Goal: Task Accomplishment & Management: Manage account settings

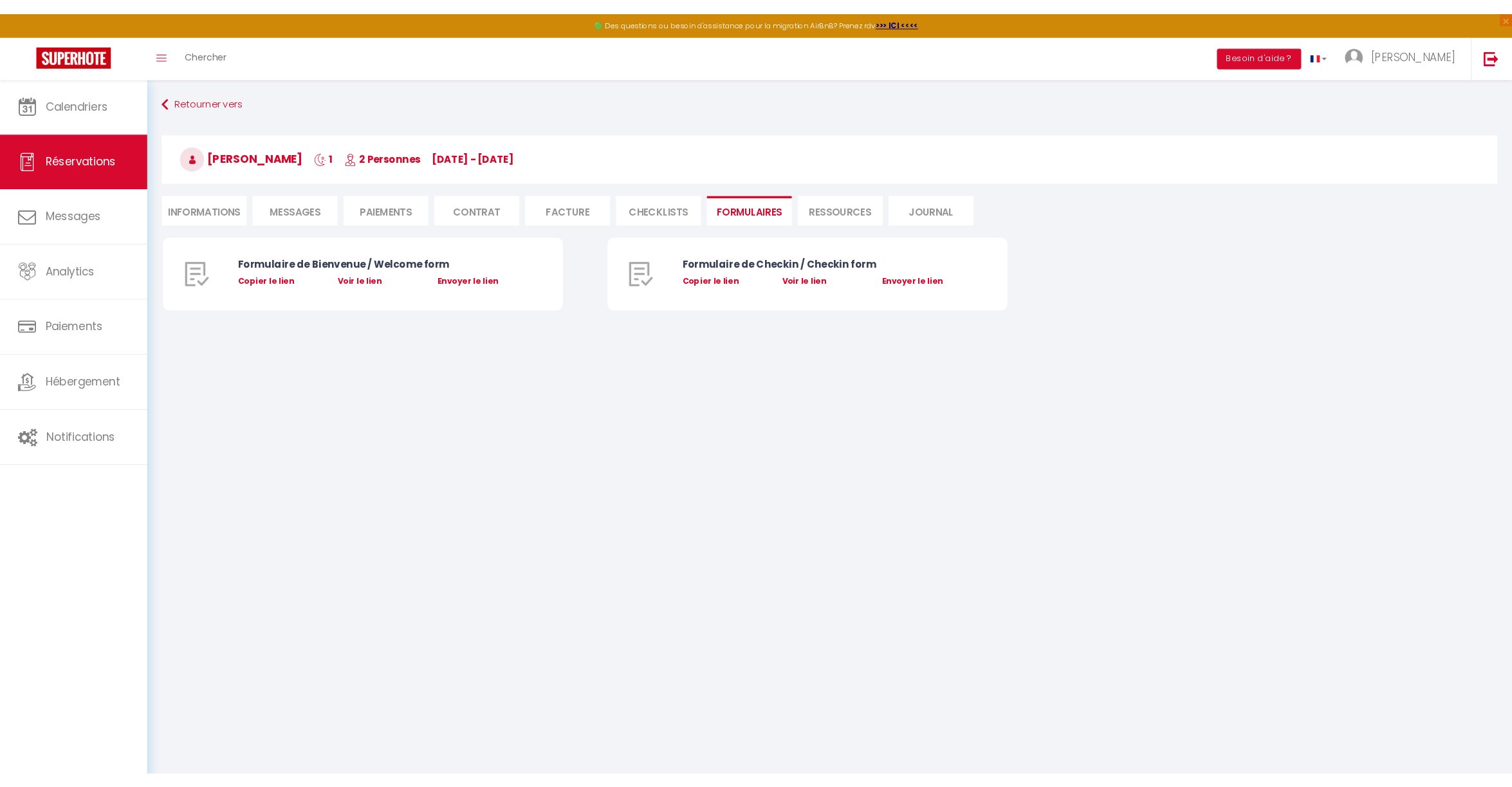
scroll to position [70, 0]
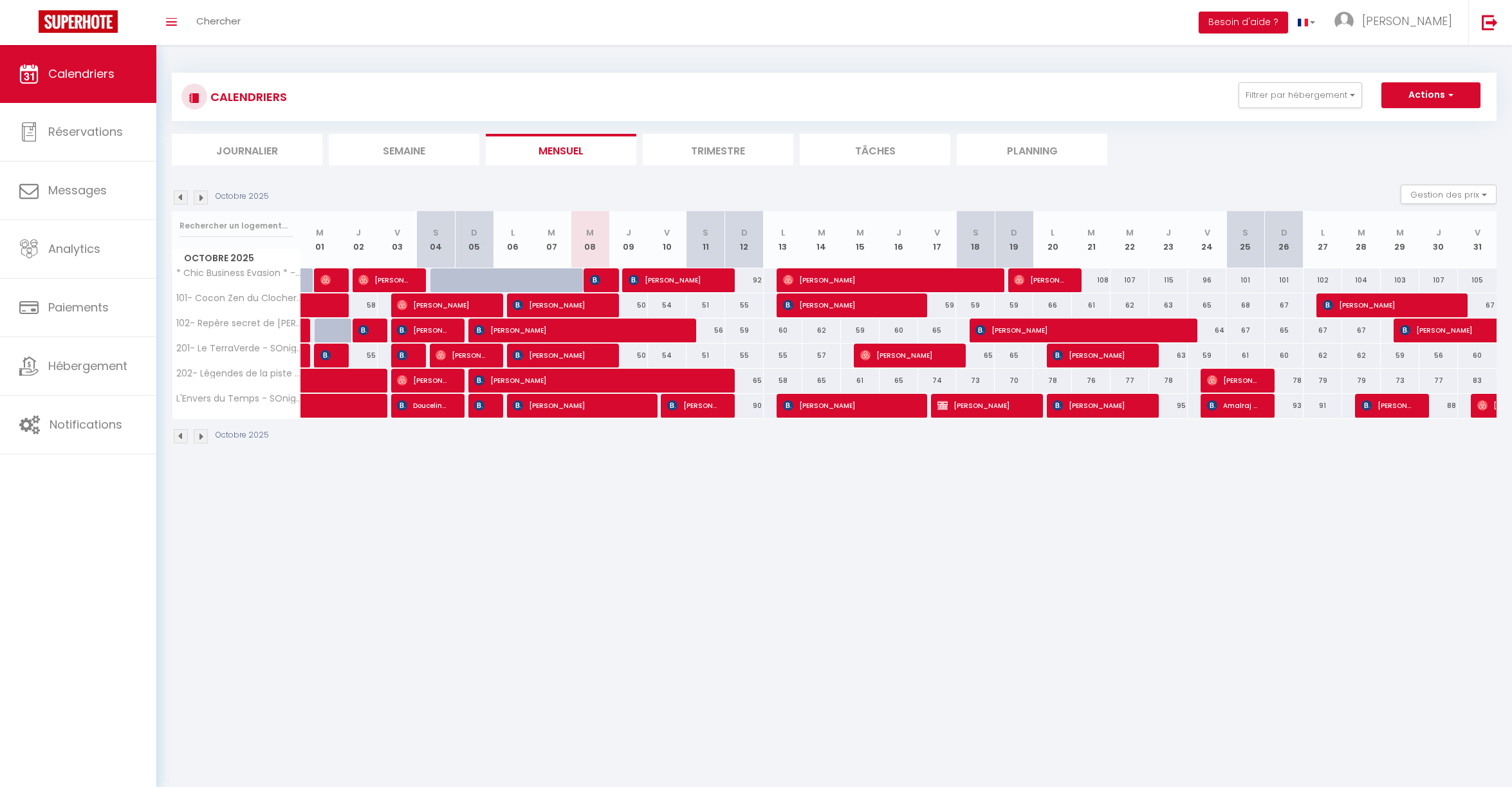
click at [603, 277] on div at bounding box center [603, 280] width 39 height 24
click at [605, 279] on div at bounding box center [603, 280] width 39 height 24
click at [598, 280] on img at bounding box center [595, 280] width 10 height 10
select select "OK"
select select "KO"
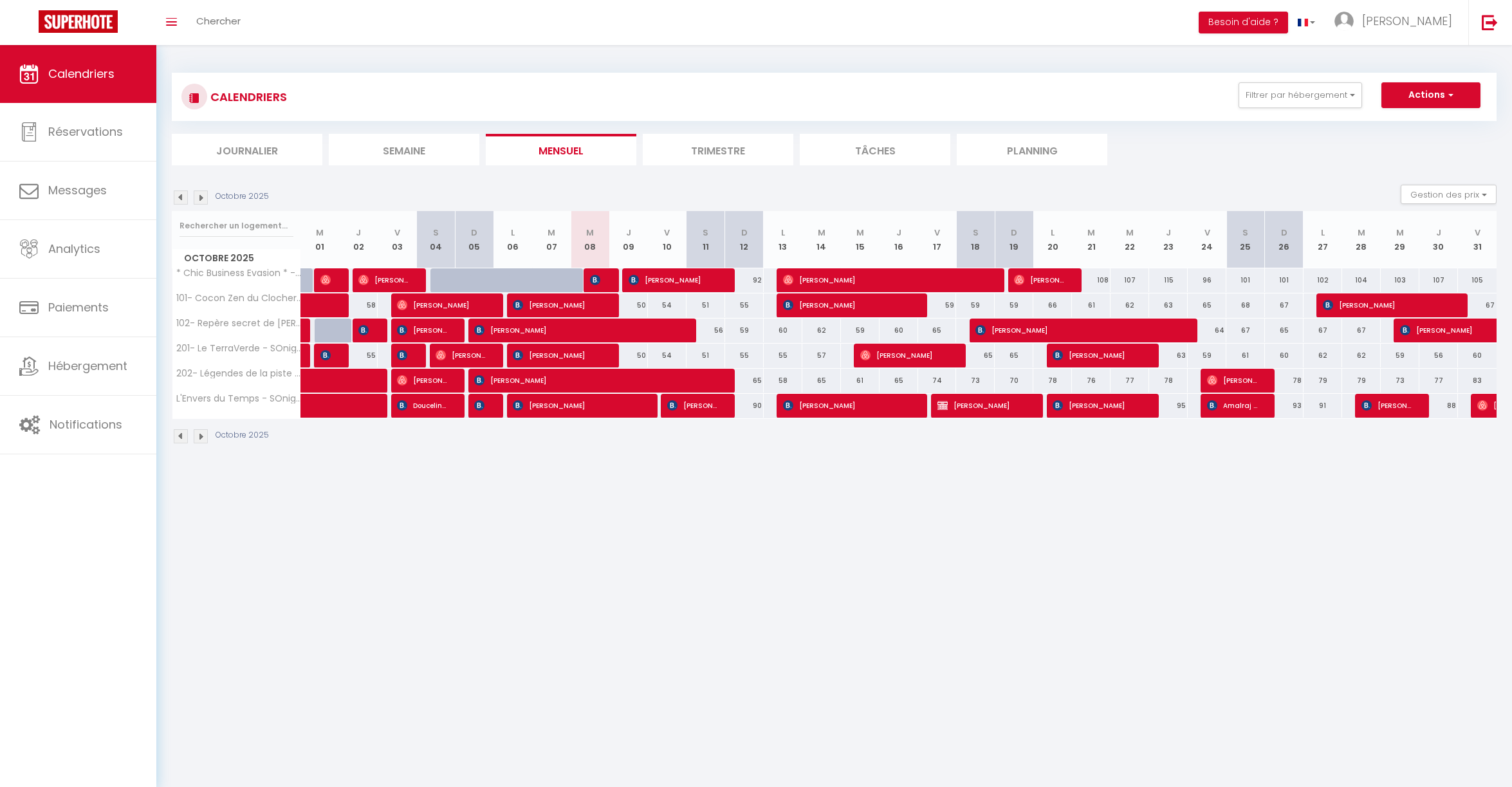
select select "1"
select select
select select "16787"
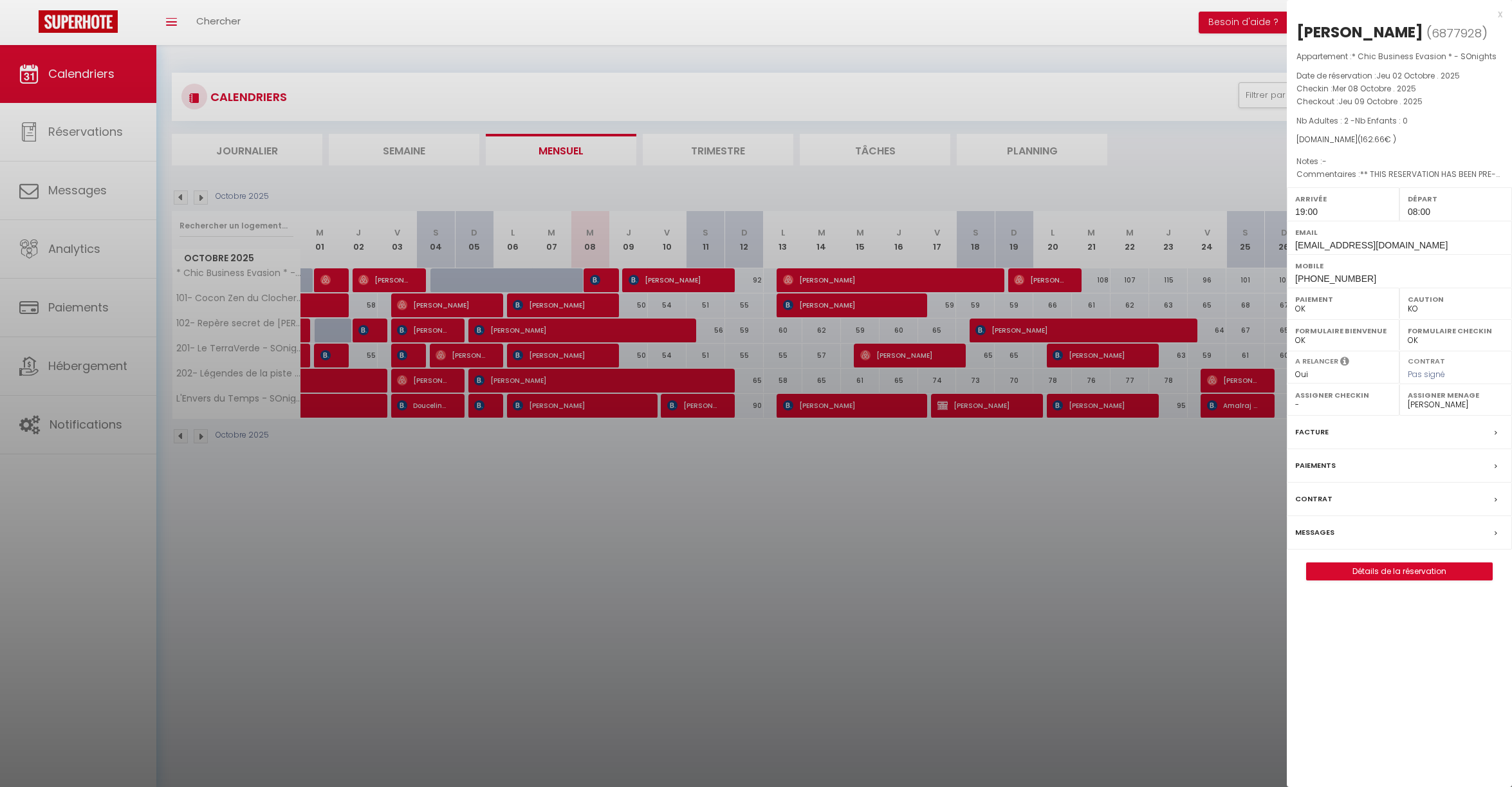
click at [1388, 567] on link "Détails de la réservation" at bounding box center [1399, 571] width 185 height 17
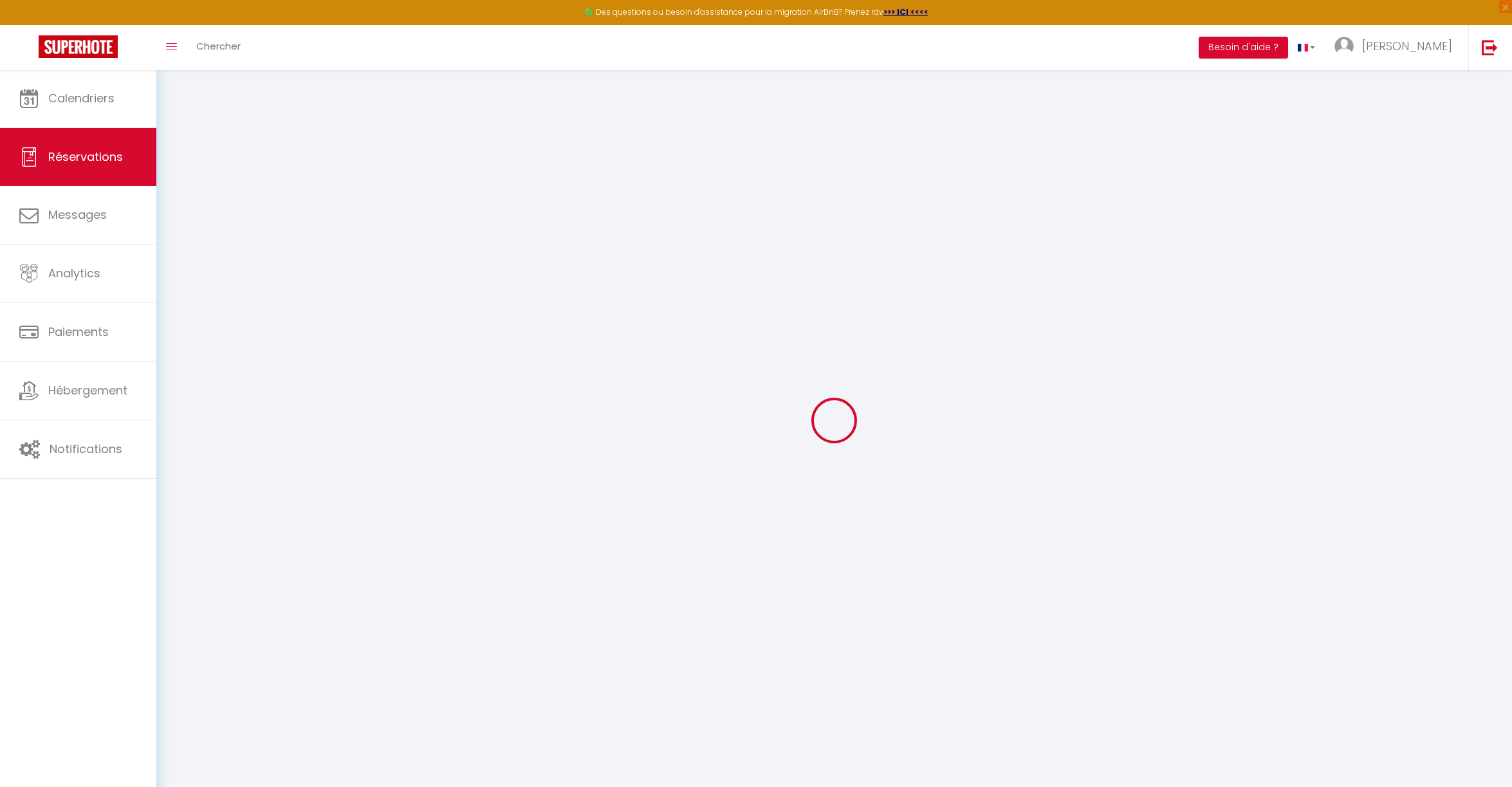
select select
checkbox input "false"
select select
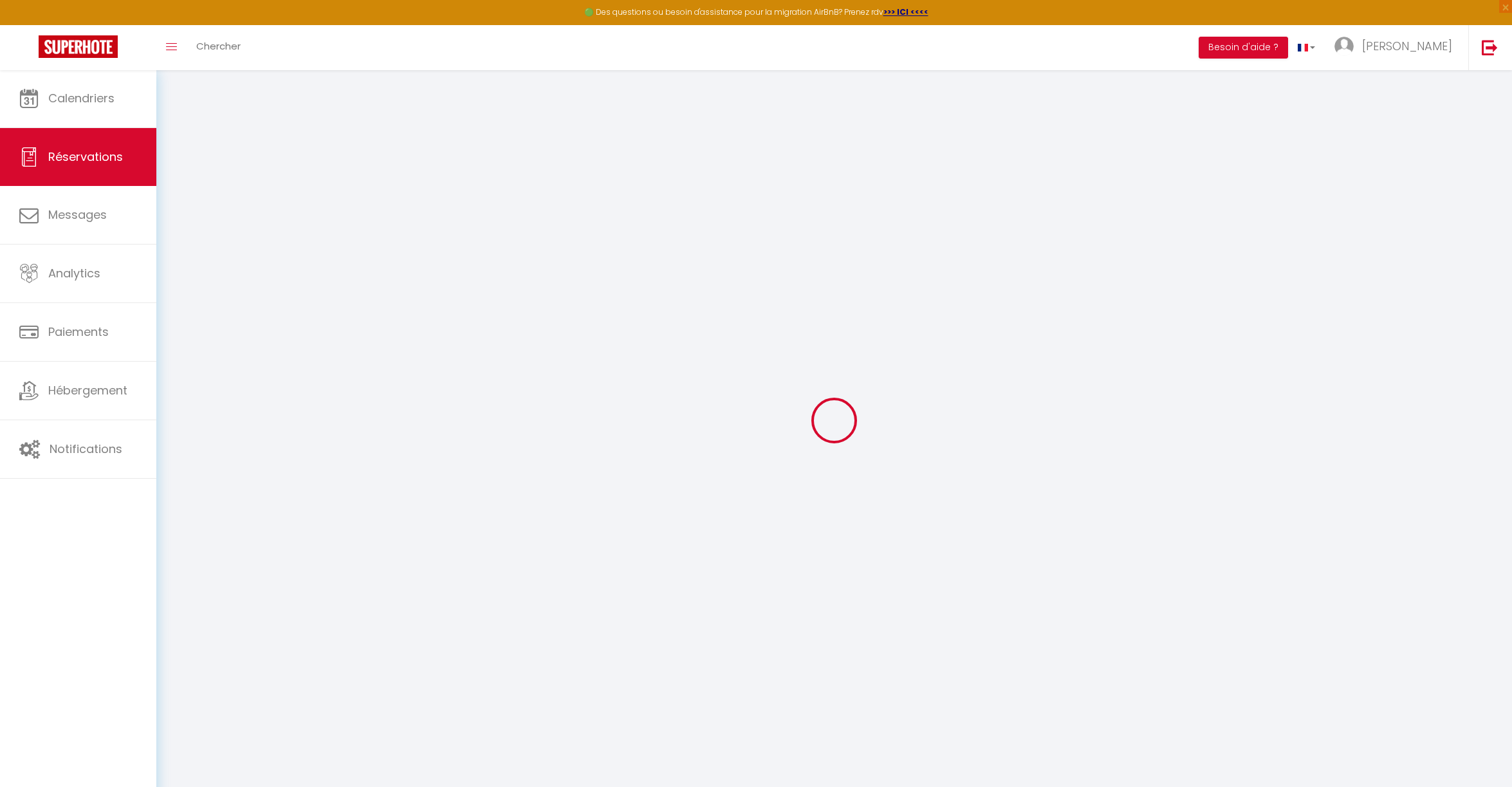
checkbox input "false"
type Comments1 "** THIS RESERVATION HAS BEEN PRE-PAID ** BOOKING NOTE : Payment charge is EUR 2…"
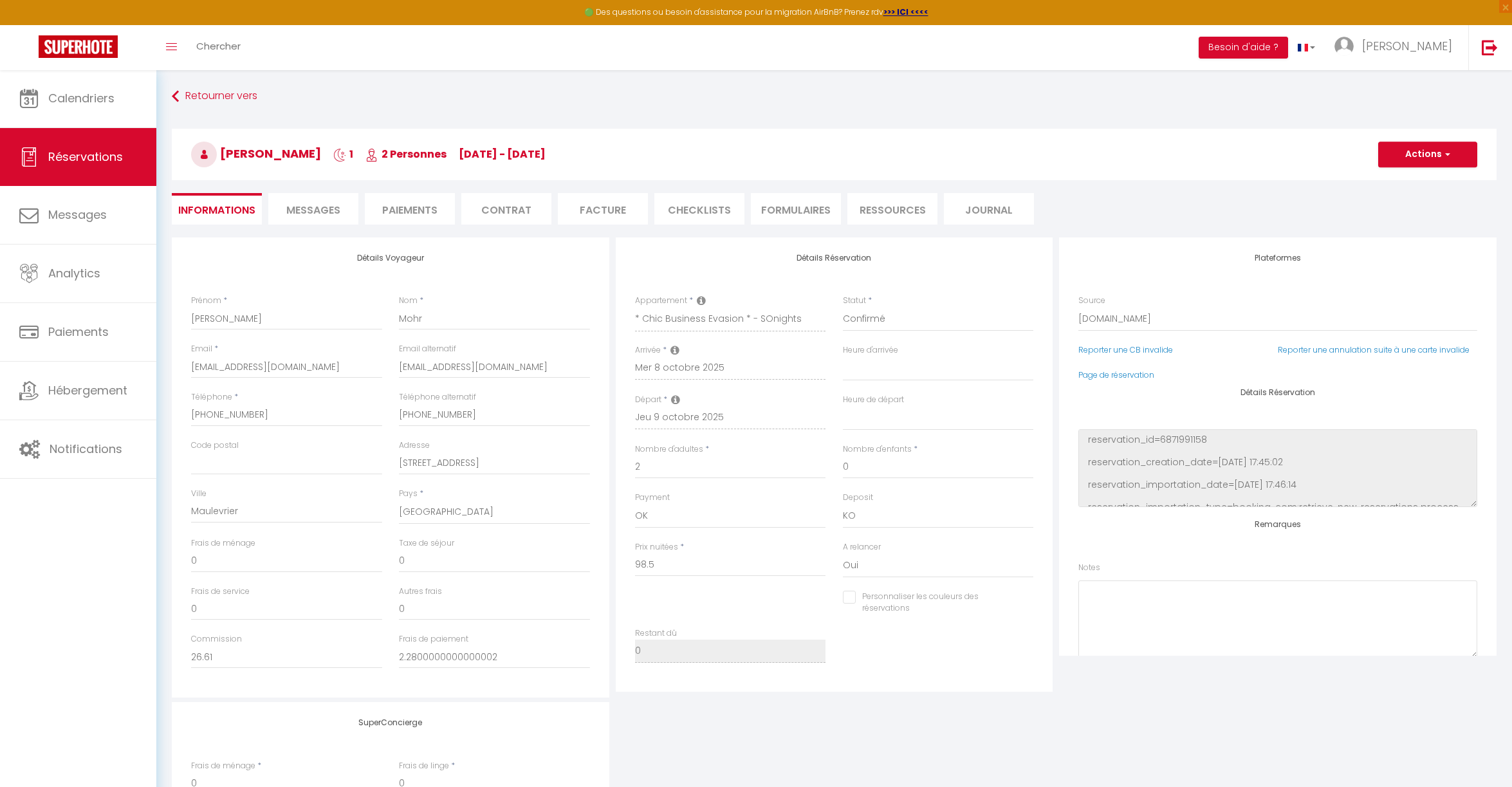
type input "58"
type input "6.16"
select select
checkbox input "false"
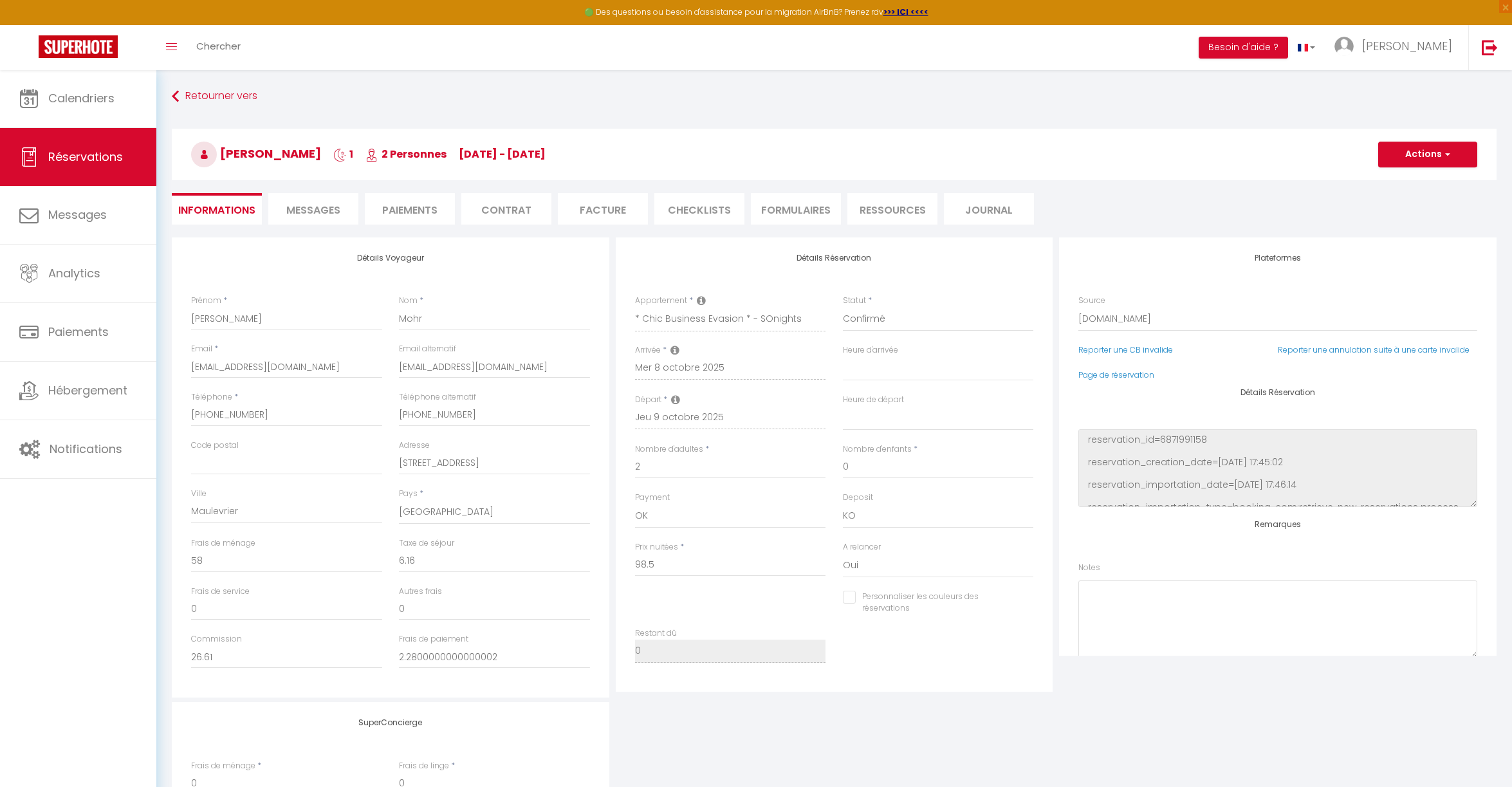
select select "19:00"
select select "08:00"
click at [311, 209] on span "Messages" at bounding box center [313, 210] width 54 height 15
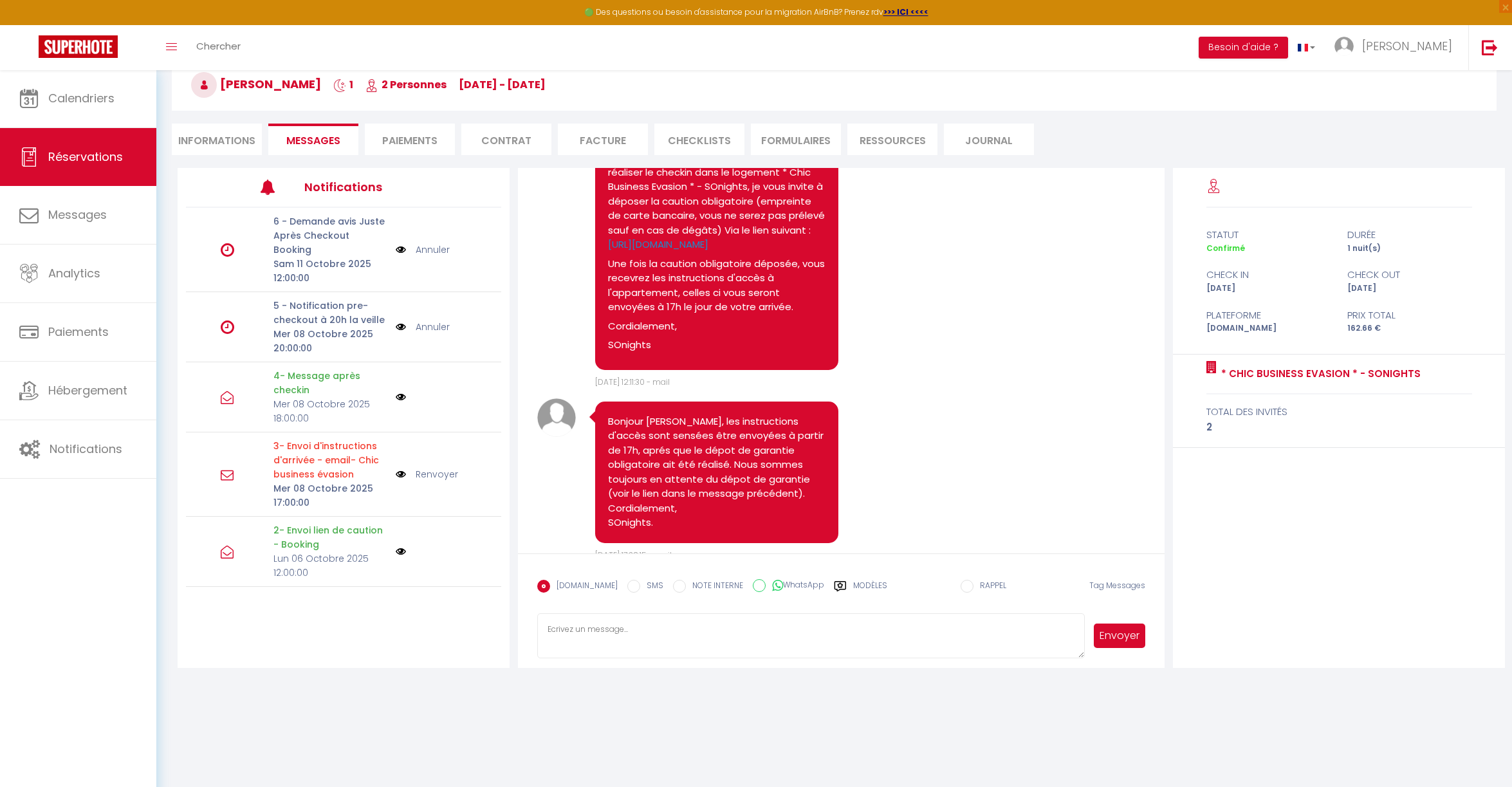
scroll to position [1789, 0]
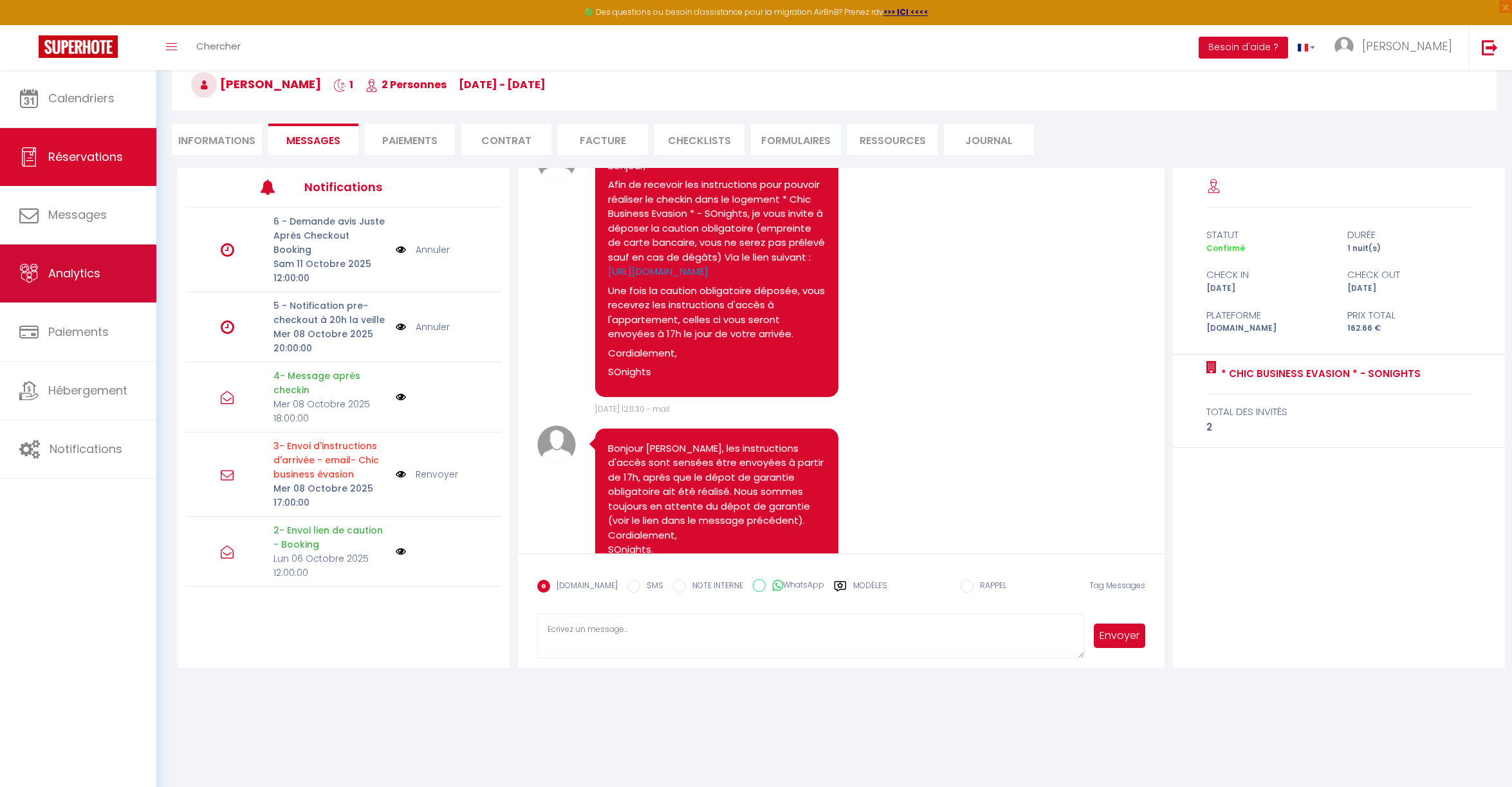
click at [74, 273] on span "Analytics" at bounding box center [74, 273] width 52 height 16
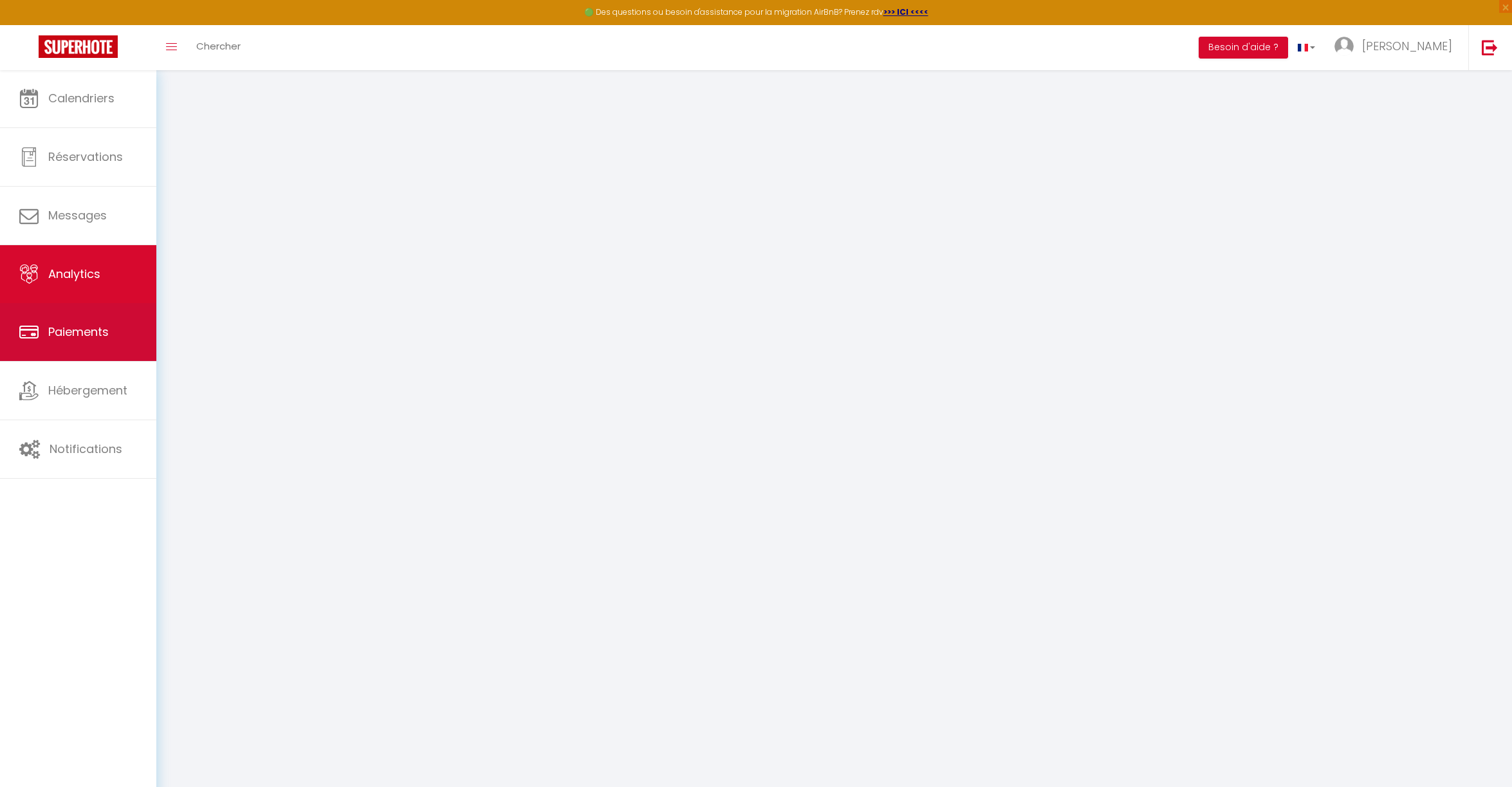
select select "2025"
select select "10"
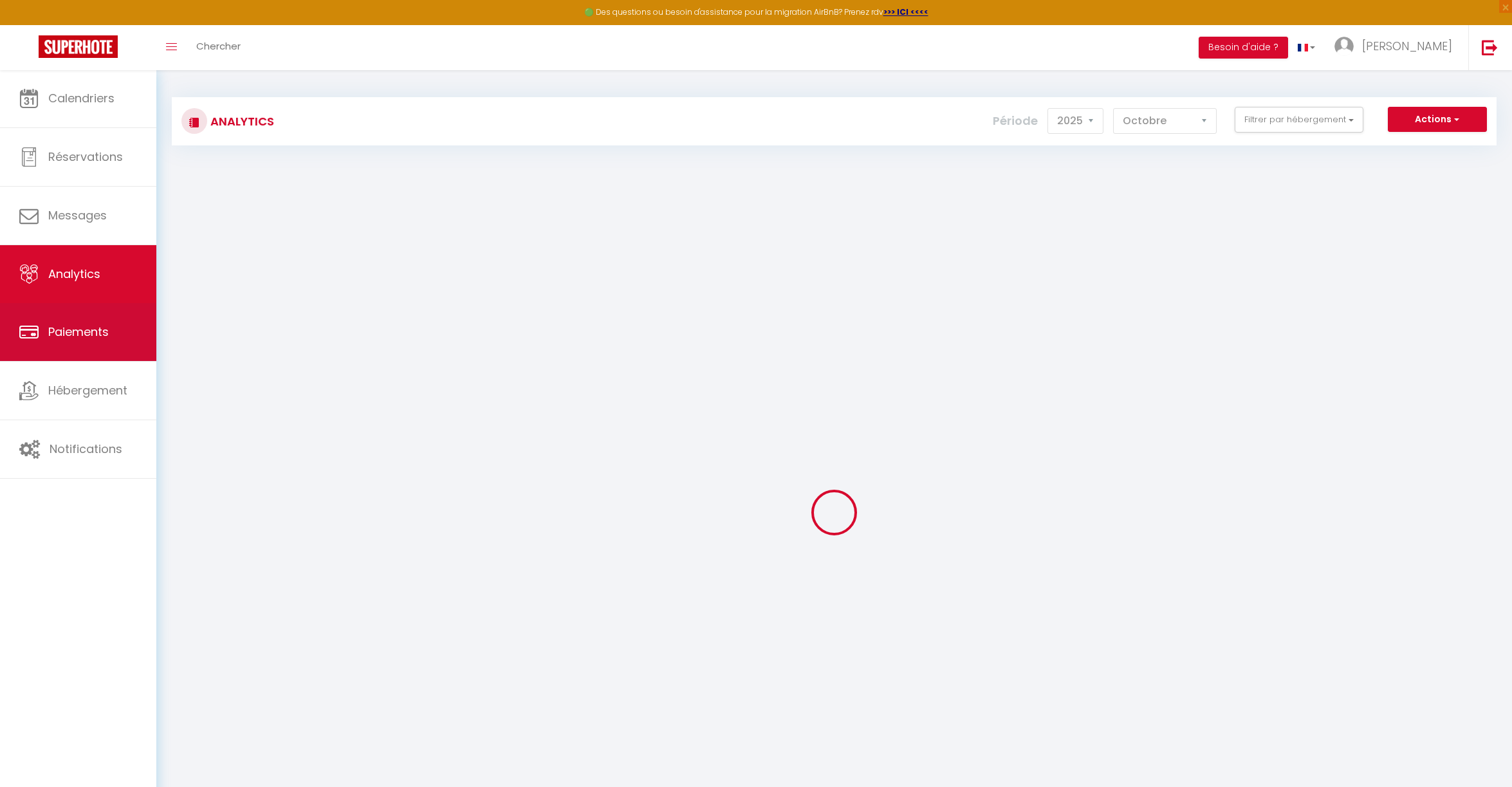
click at [75, 326] on span "Paiements" at bounding box center [78, 332] width 61 height 16
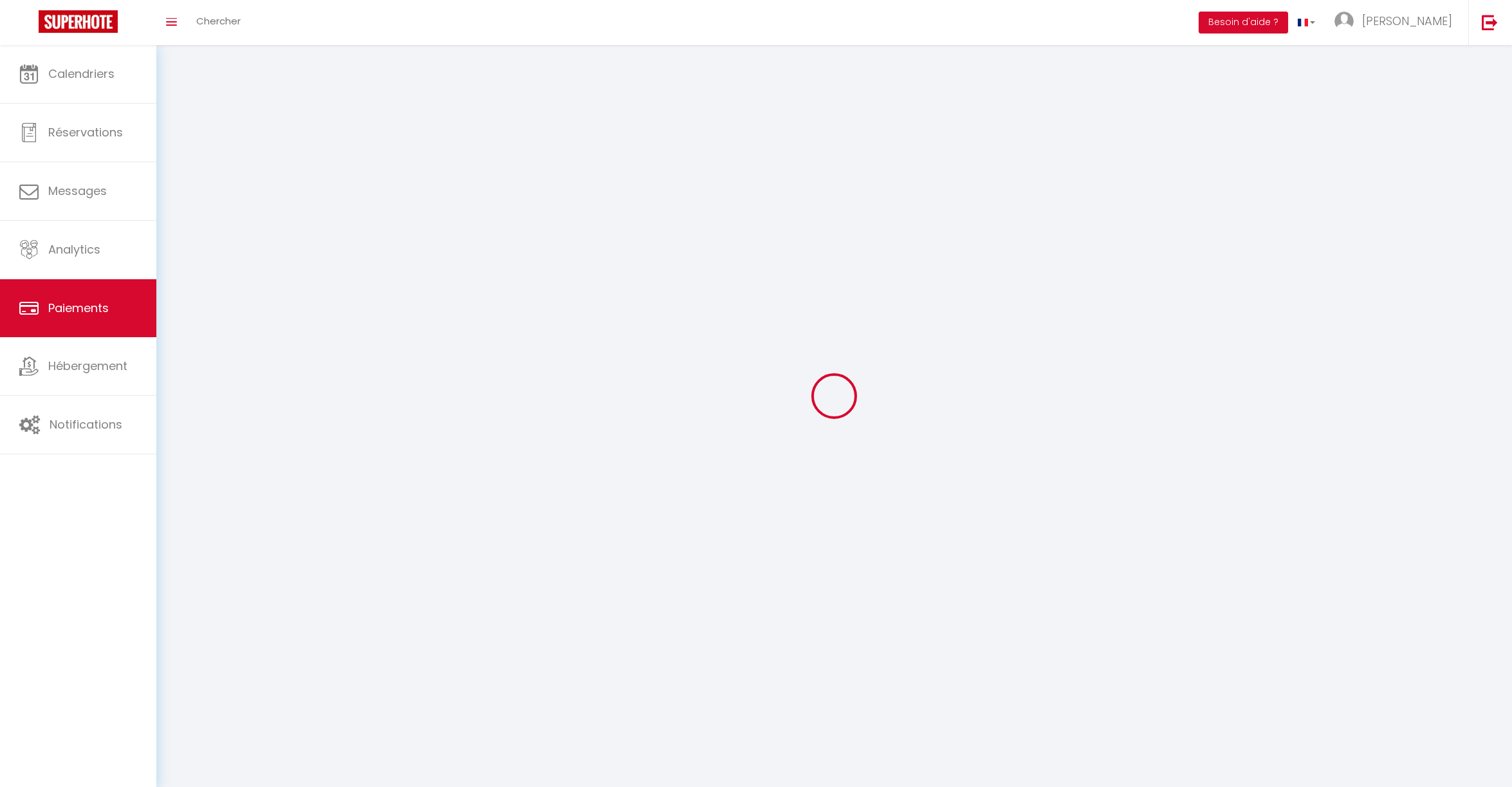
select select "2"
select select "0"
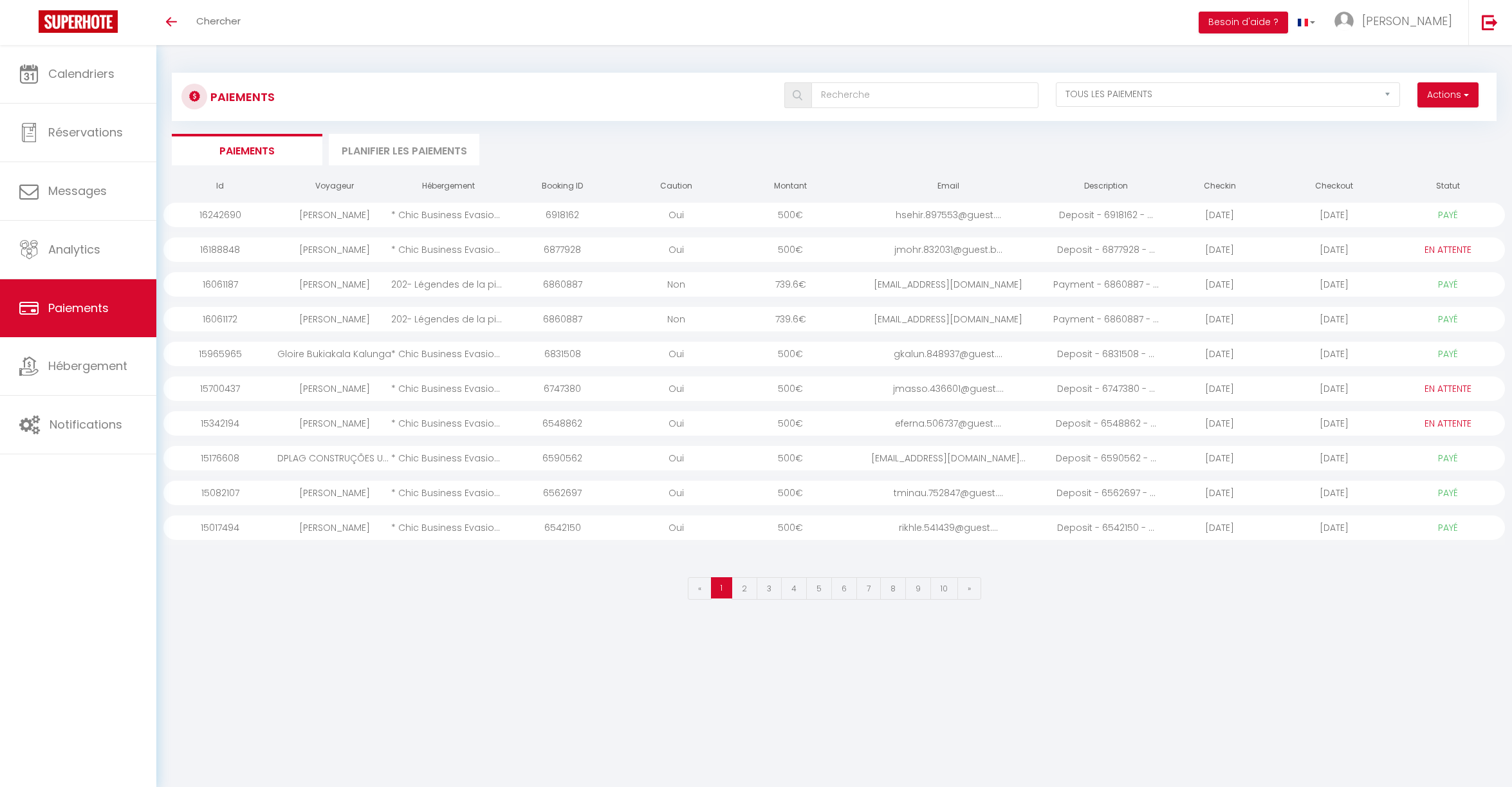
select select "2"
select select "0"
click at [76, 253] on span "Analytics" at bounding box center [74, 249] width 52 height 16
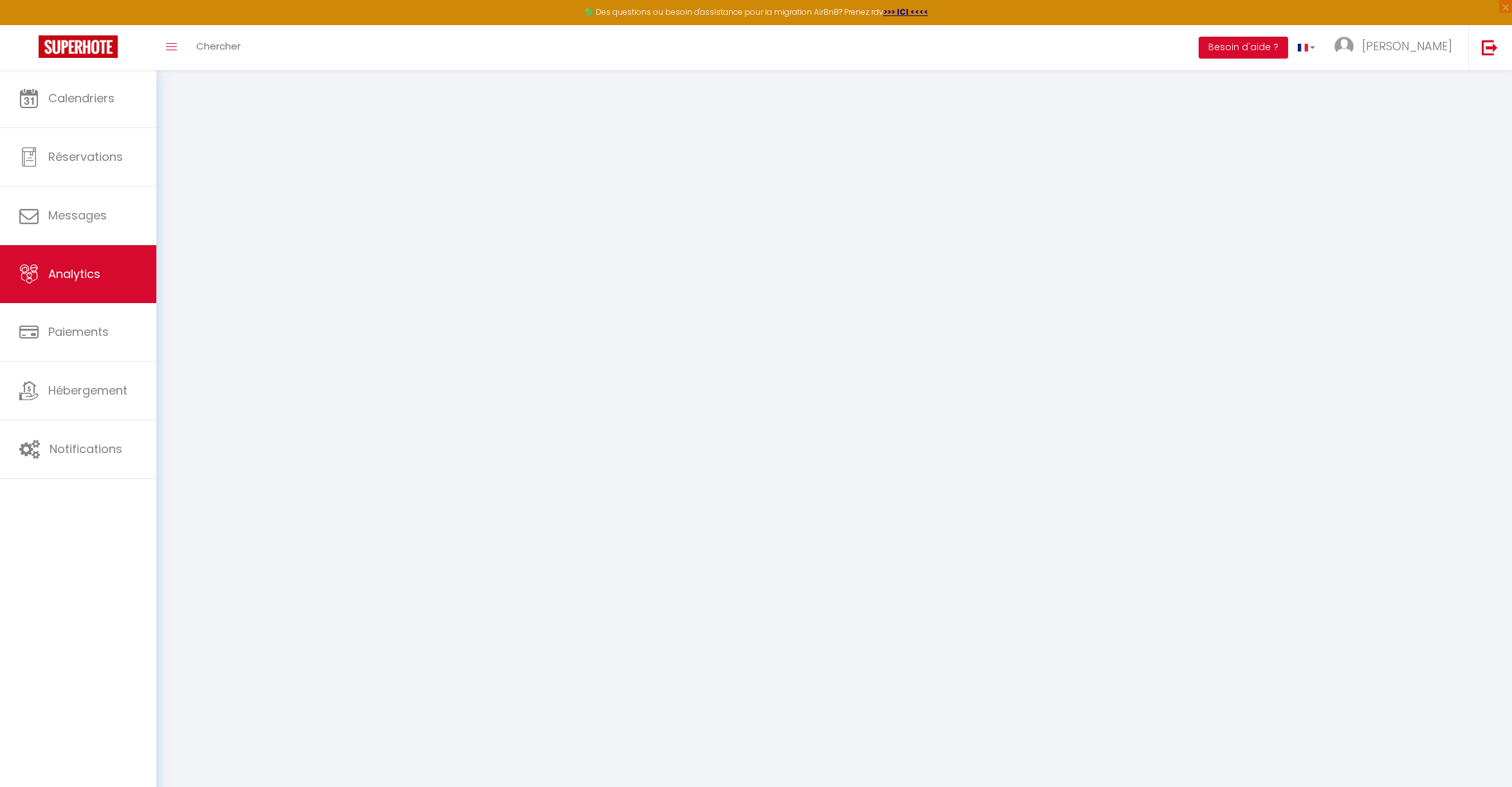
select select "2025"
select select "10"
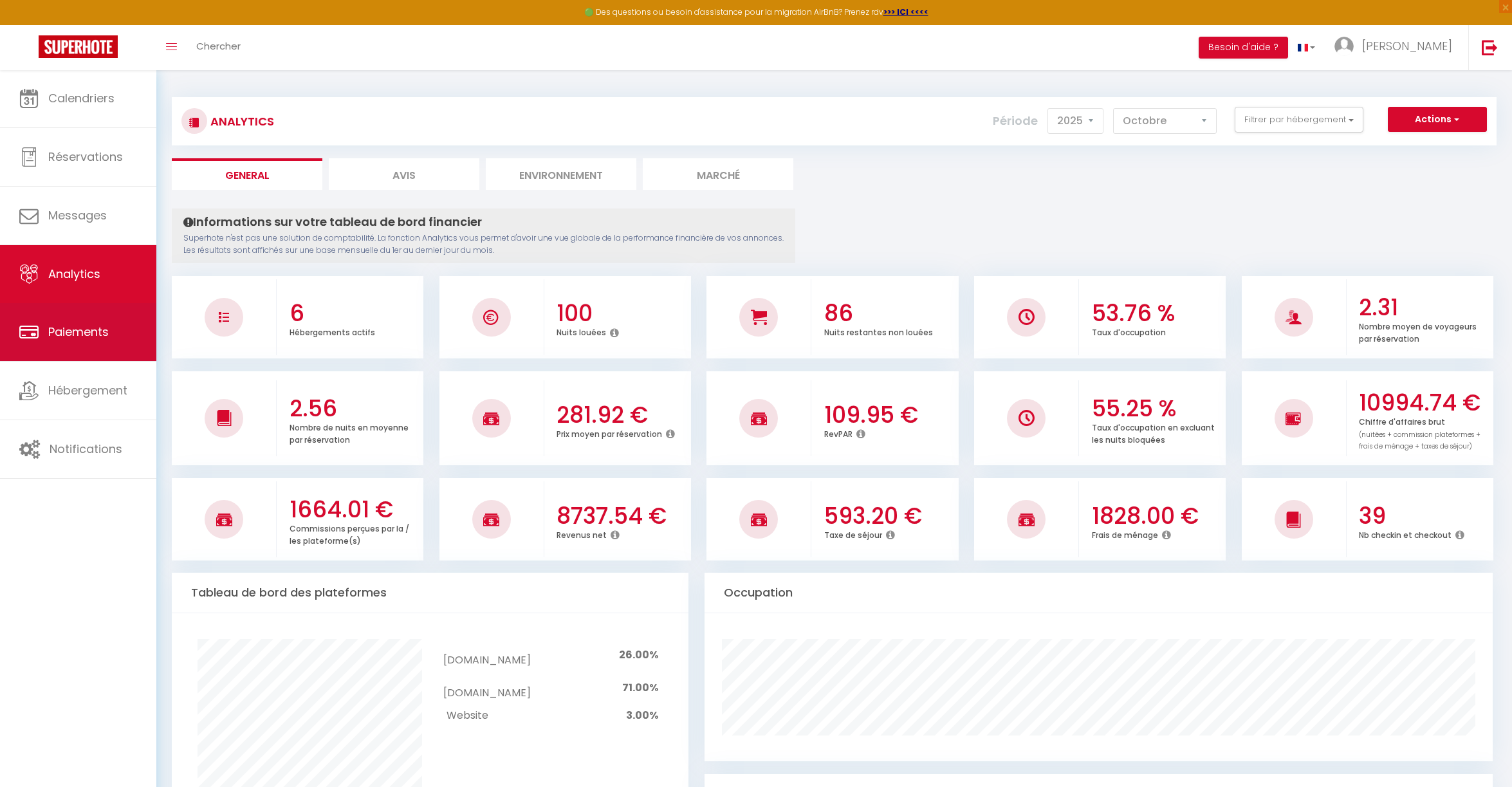
click at [101, 339] on span "Paiements" at bounding box center [78, 332] width 61 height 16
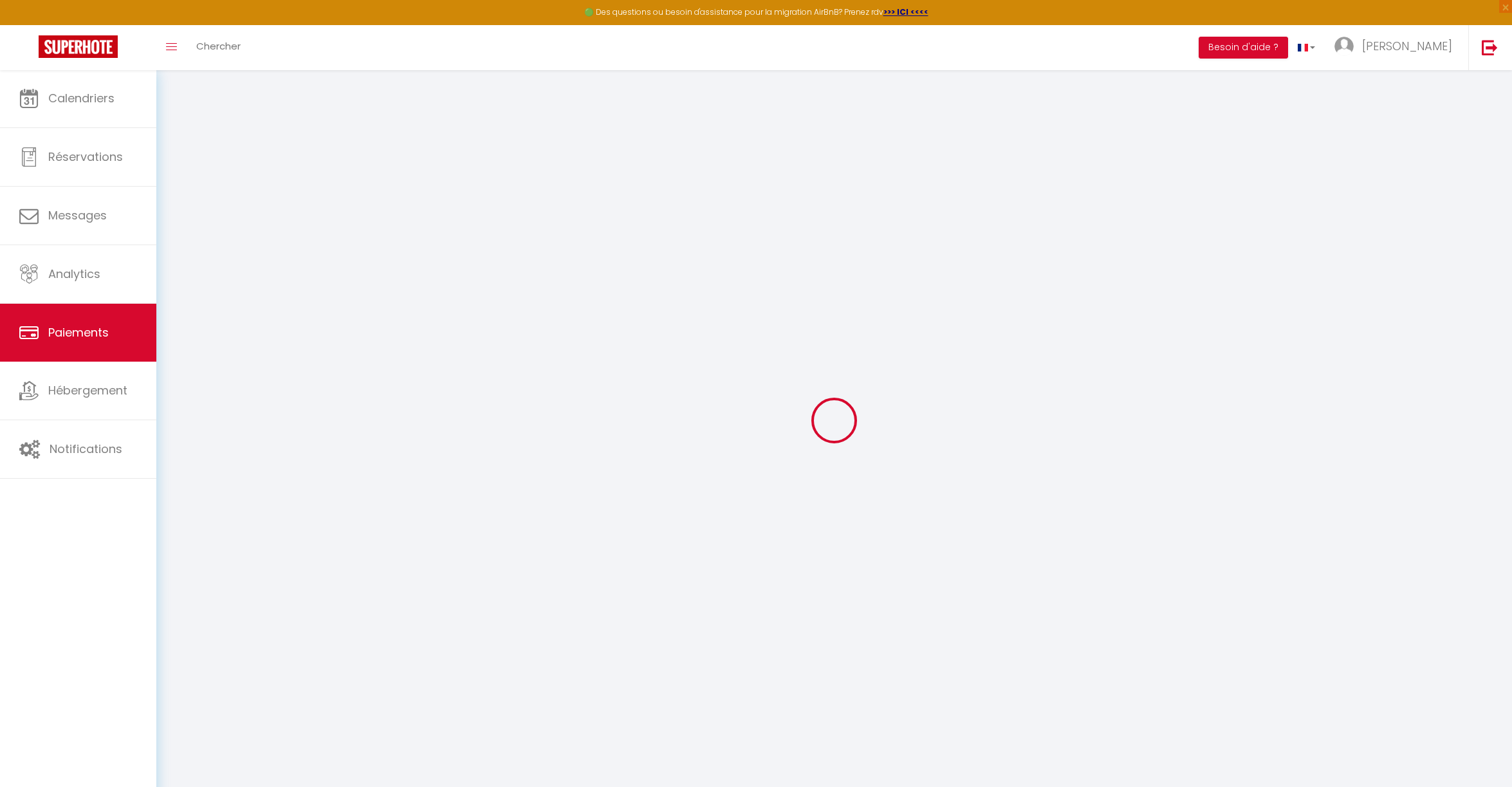
select select "2"
select select "0"
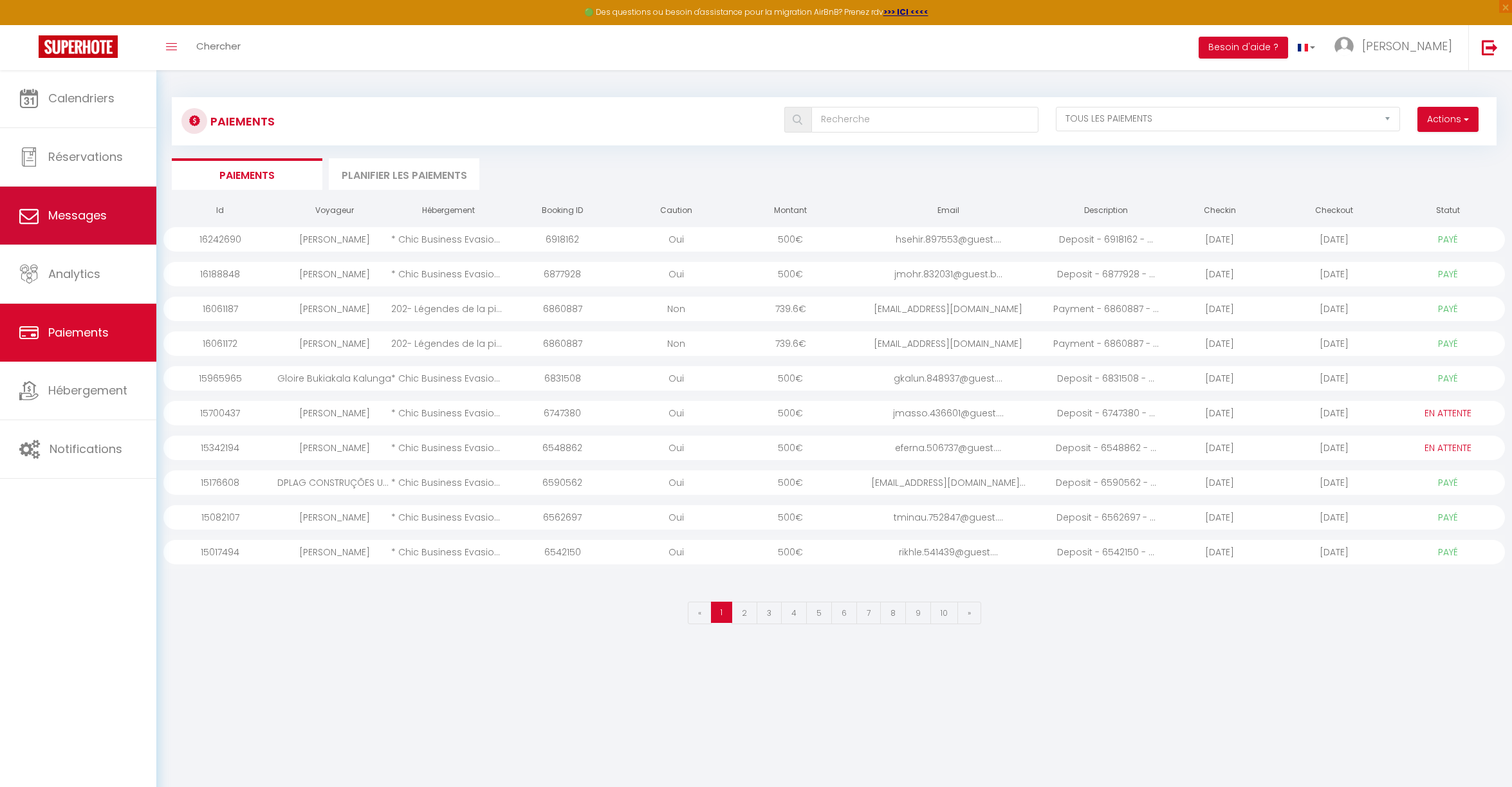
click at [73, 223] on span "Messages" at bounding box center [77, 215] width 59 height 16
select select "message"
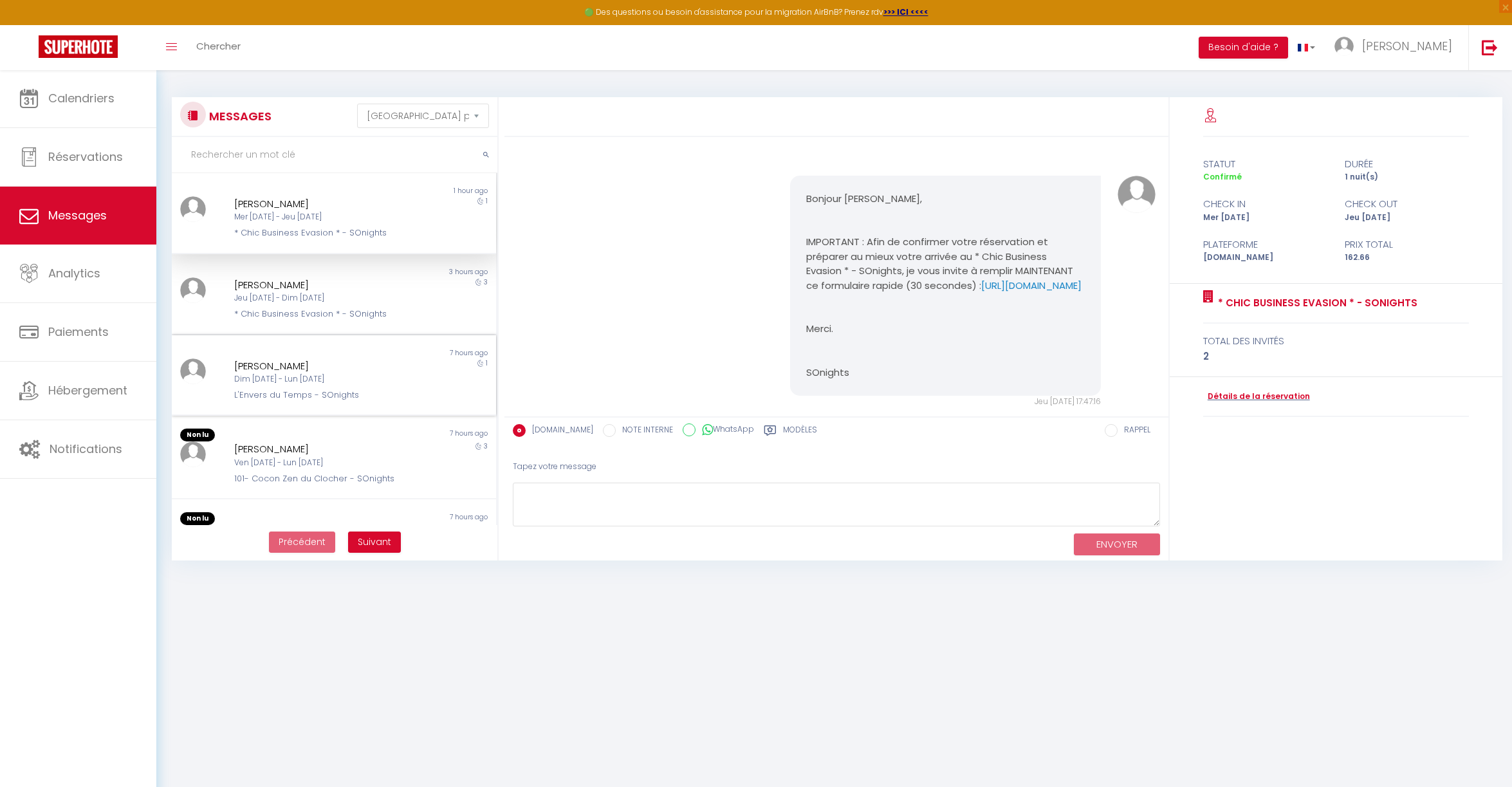
scroll to position [2069, 0]
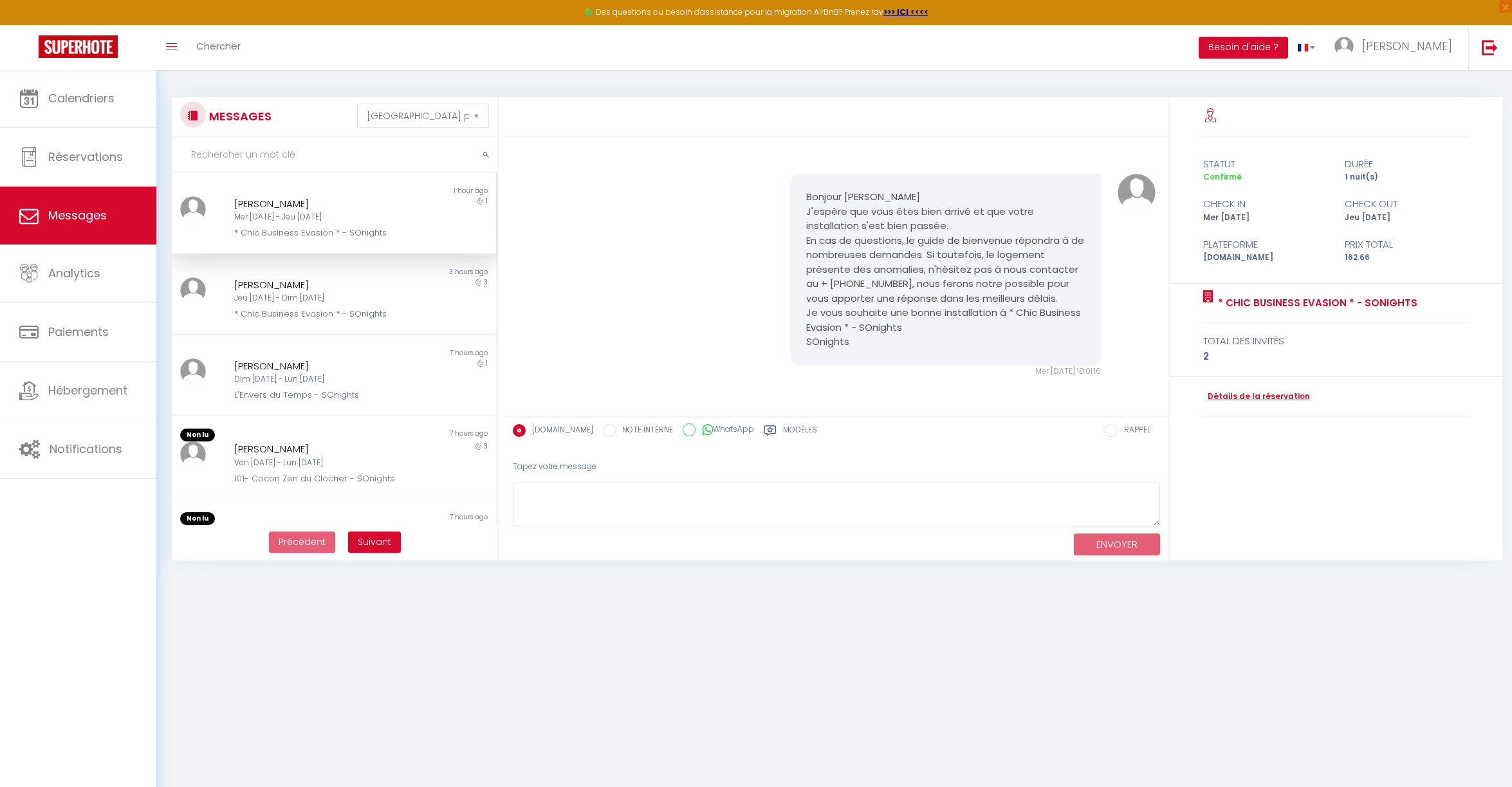
click at [312, 217] on div "Mer 08 Oct - Jeu 09 Oct" at bounding box center [320, 217] width 172 height 12
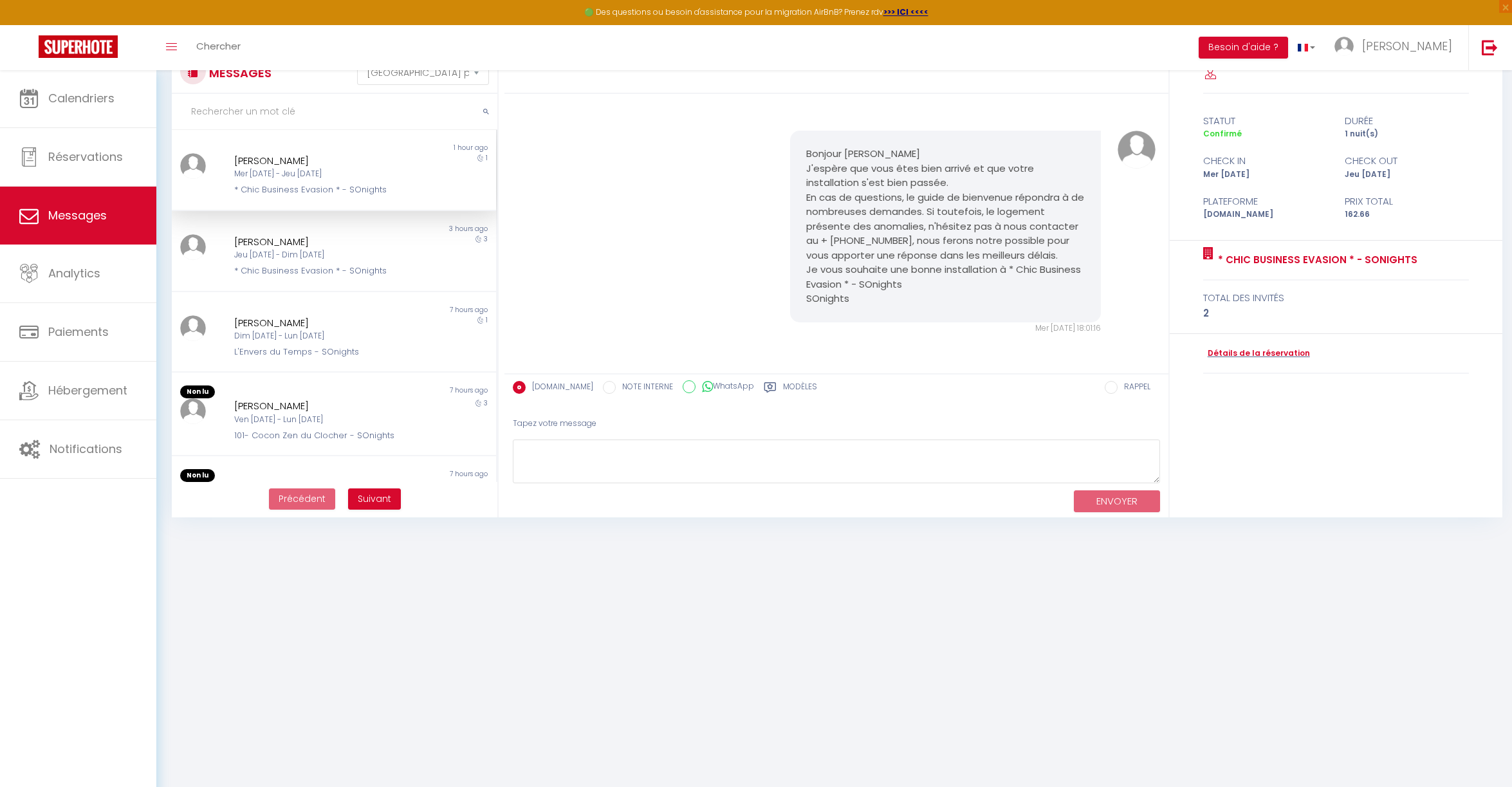
scroll to position [1857, 0]
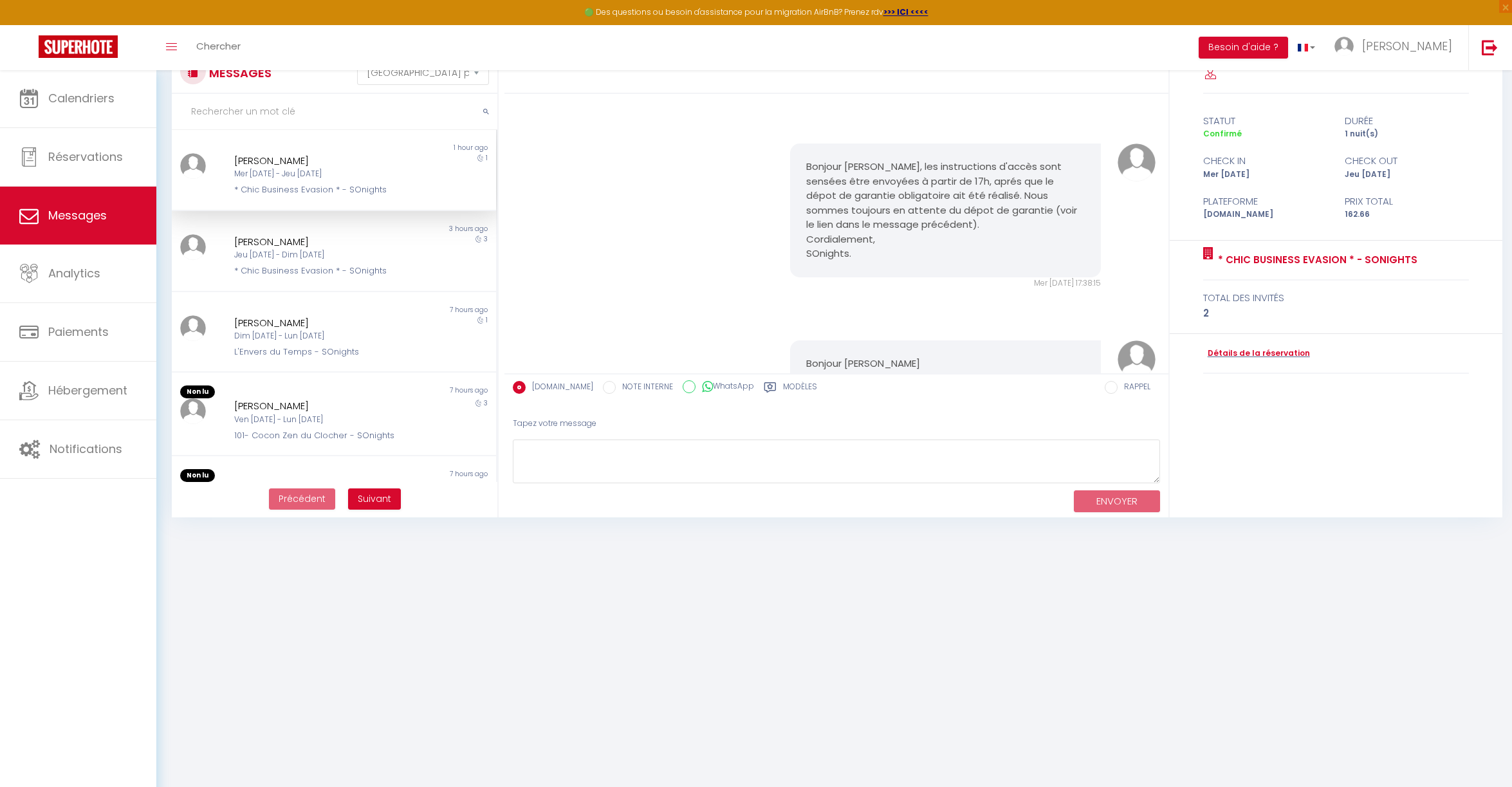
click at [285, 178] on div "Mer 08 Oct - Jeu 09 Oct" at bounding box center [320, 174] width 172 height 12
click at [86, 108] on link "Calendriers" at bounding box center [78, 99] width 156 height 58
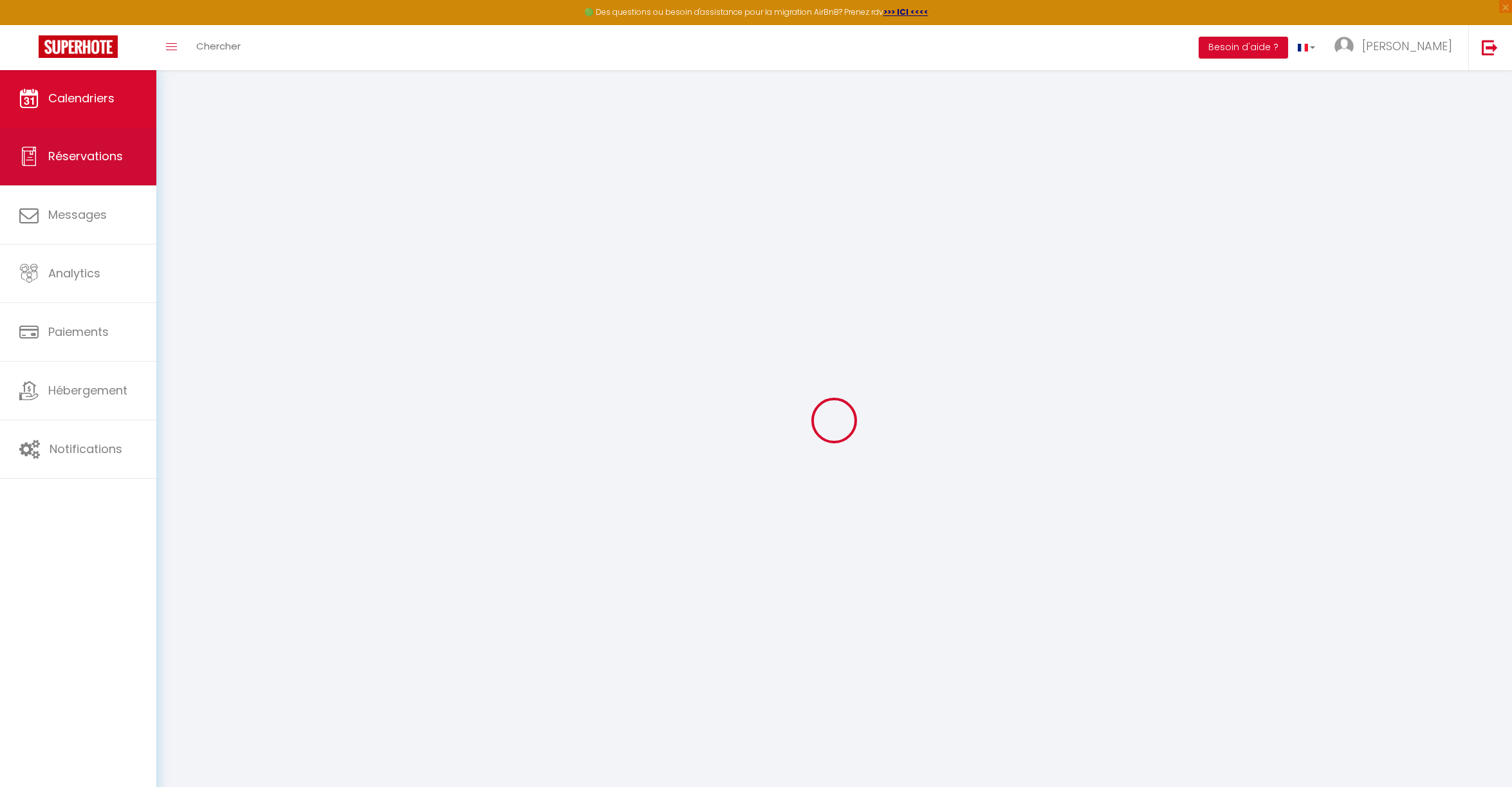
select select
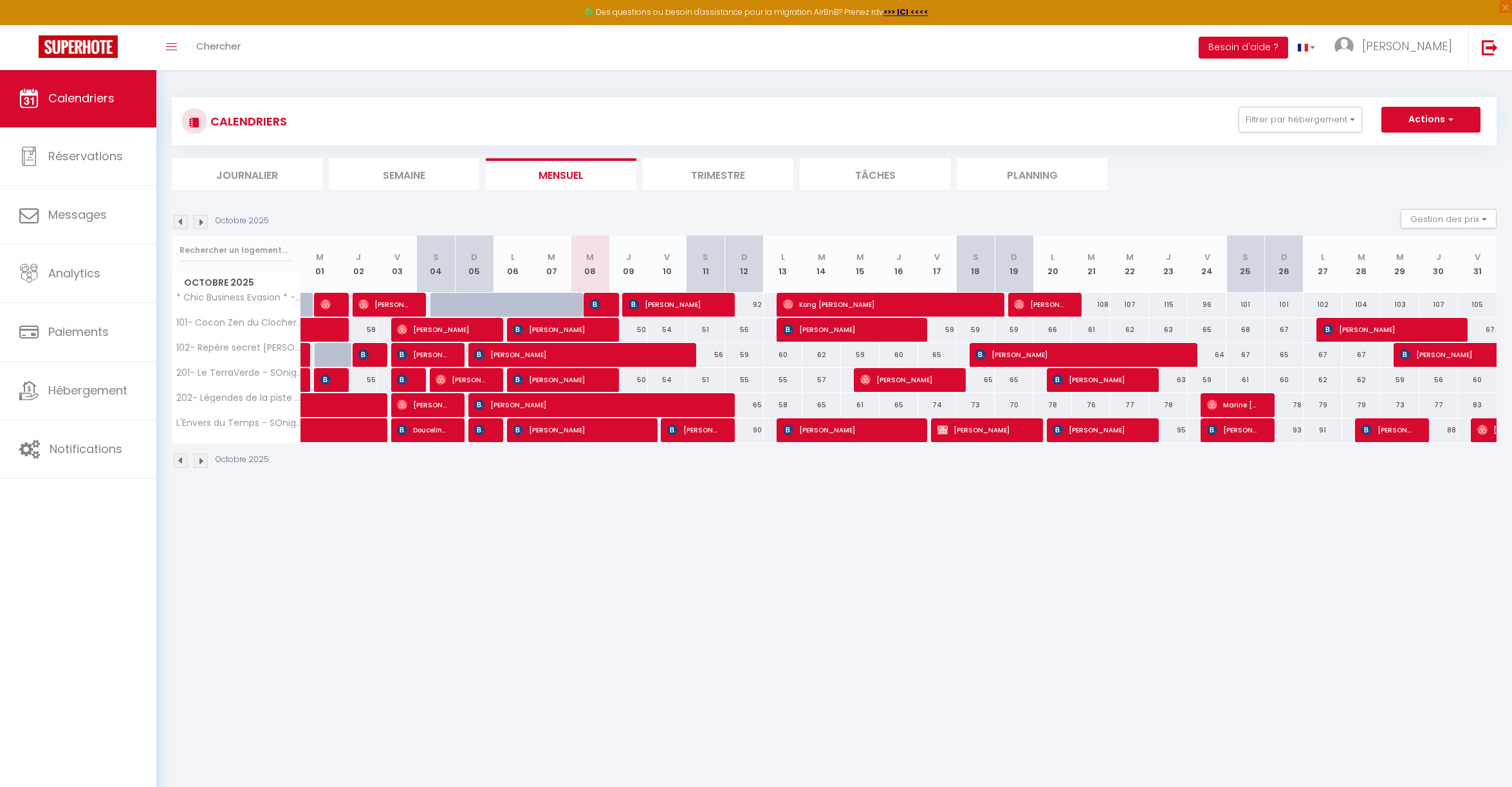
click at [602, 302] on span "[PERSON_NAME]" at bounding box center [596, 304] width 13 height 24
select select "OK"
select select "1"
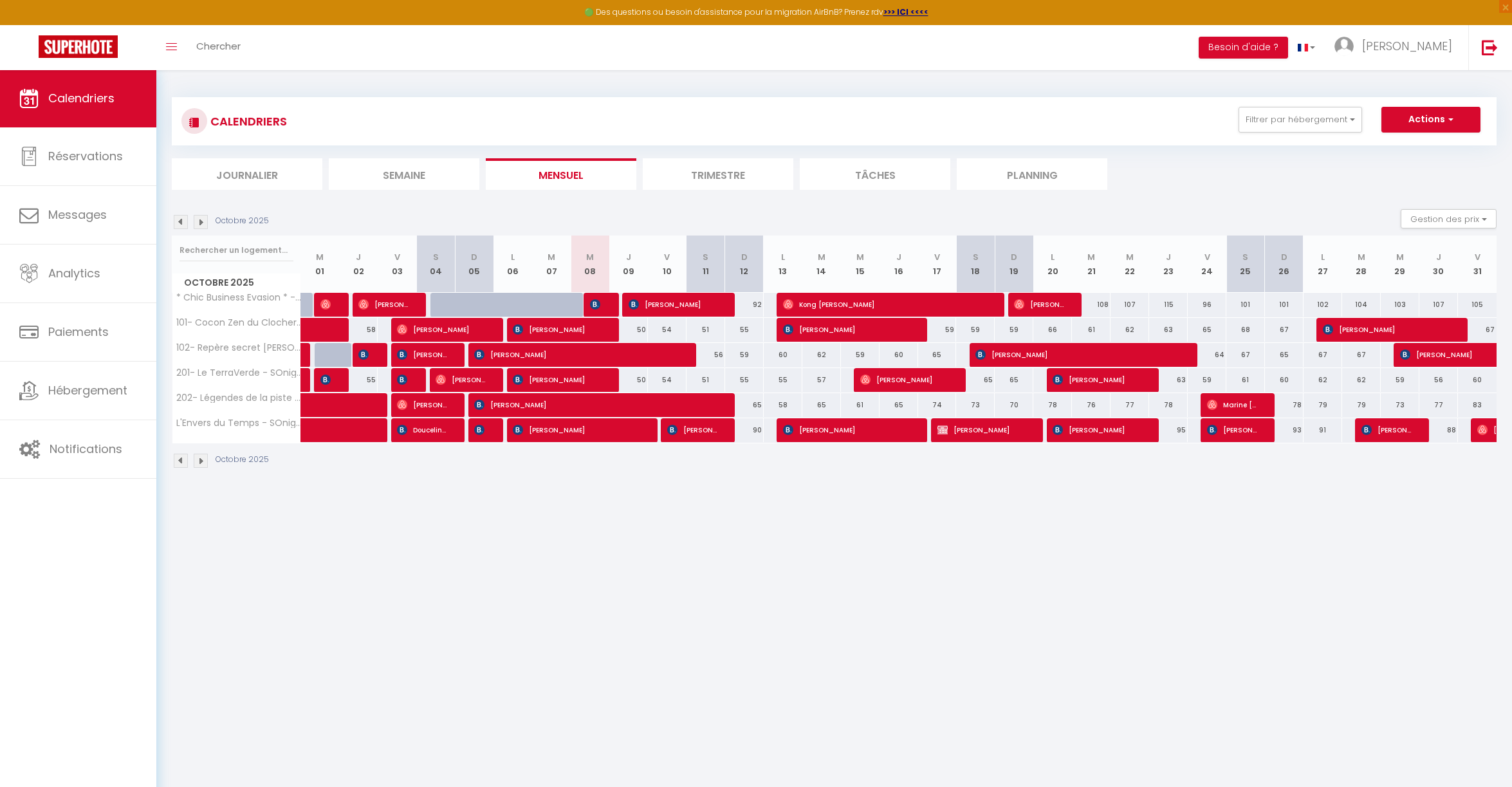
select select "1"
select select
select select "16787"
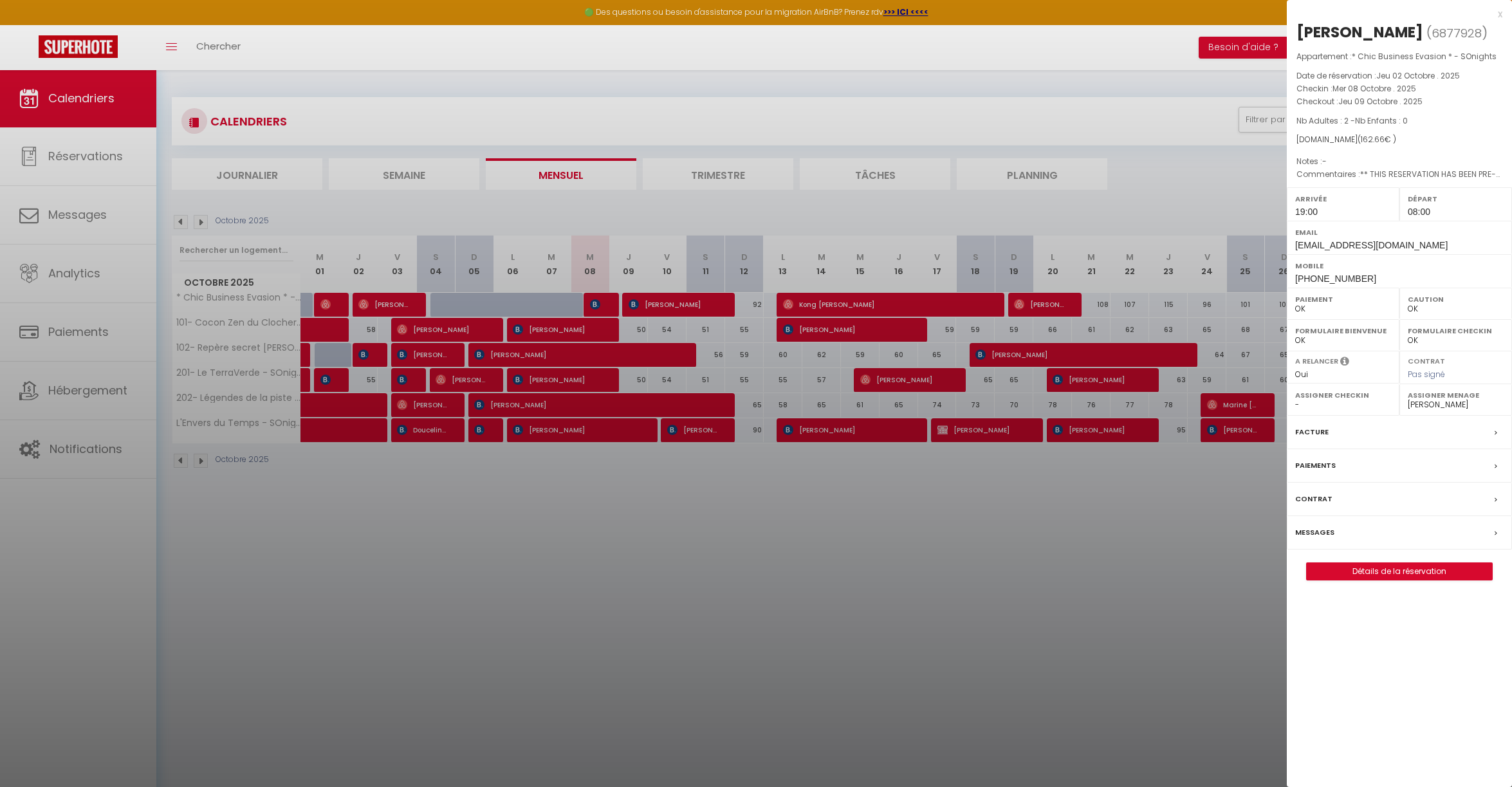
click at [1410, 564] on link "Détails de la réservation" at bounding box center [1399, 571] width 185 height 17
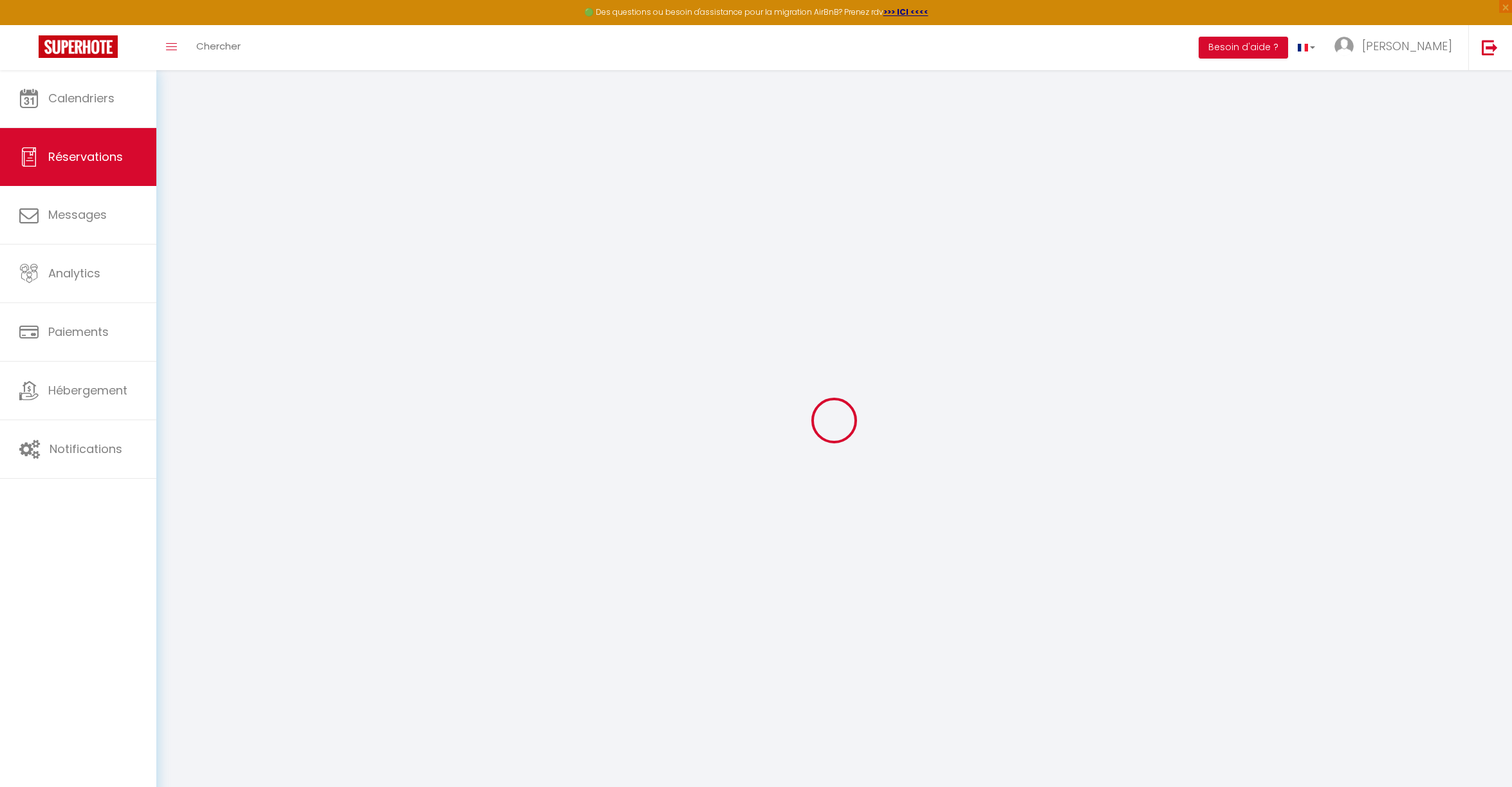
select select
checkbox input "false"
type Comments1 "** THIS RESERVATION HAS BEEN PRE-PAID ** BOOKING NOTE : Payment charge is EUR 2…"
select select
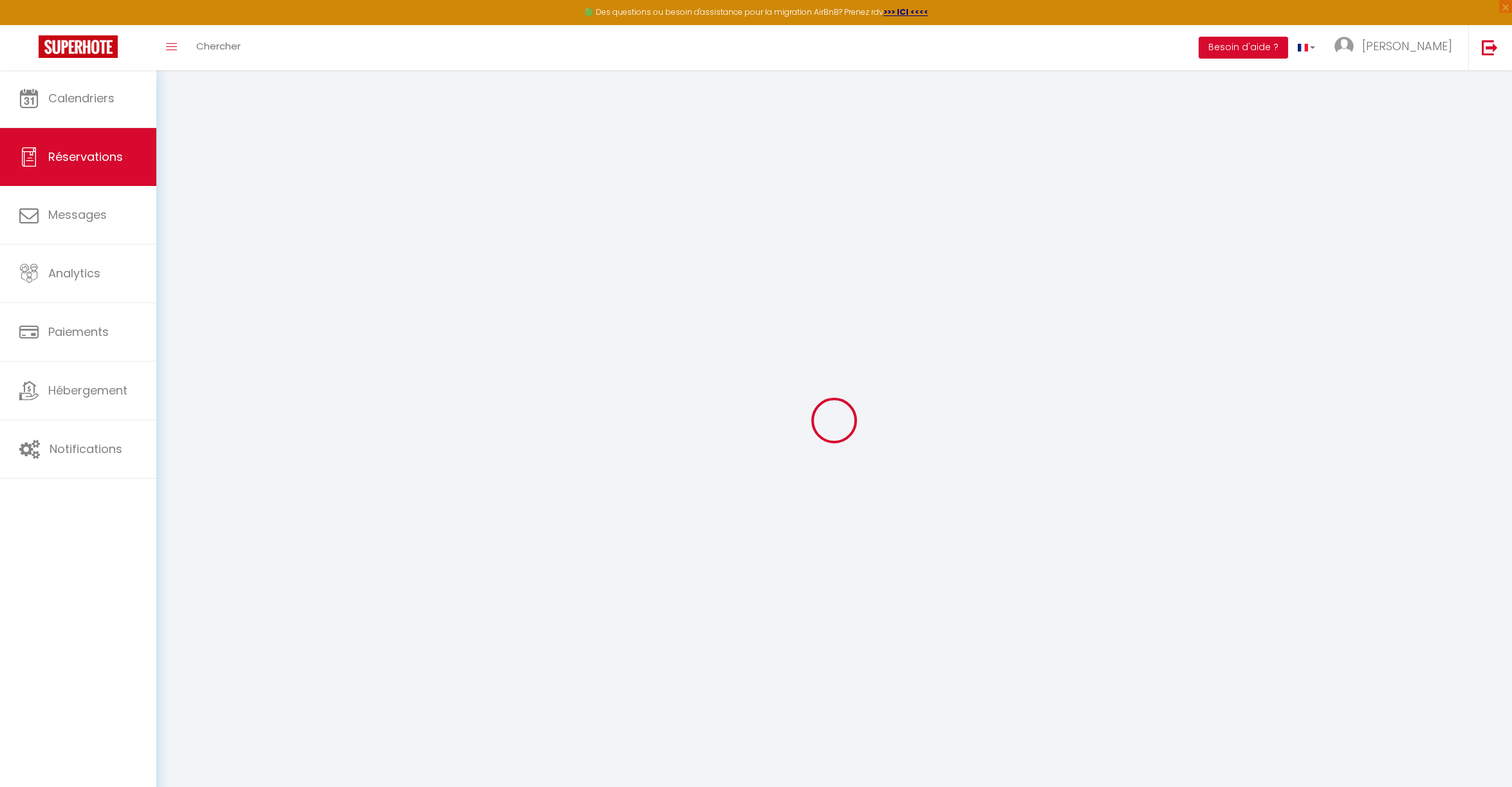
select select
checkbox input "false"
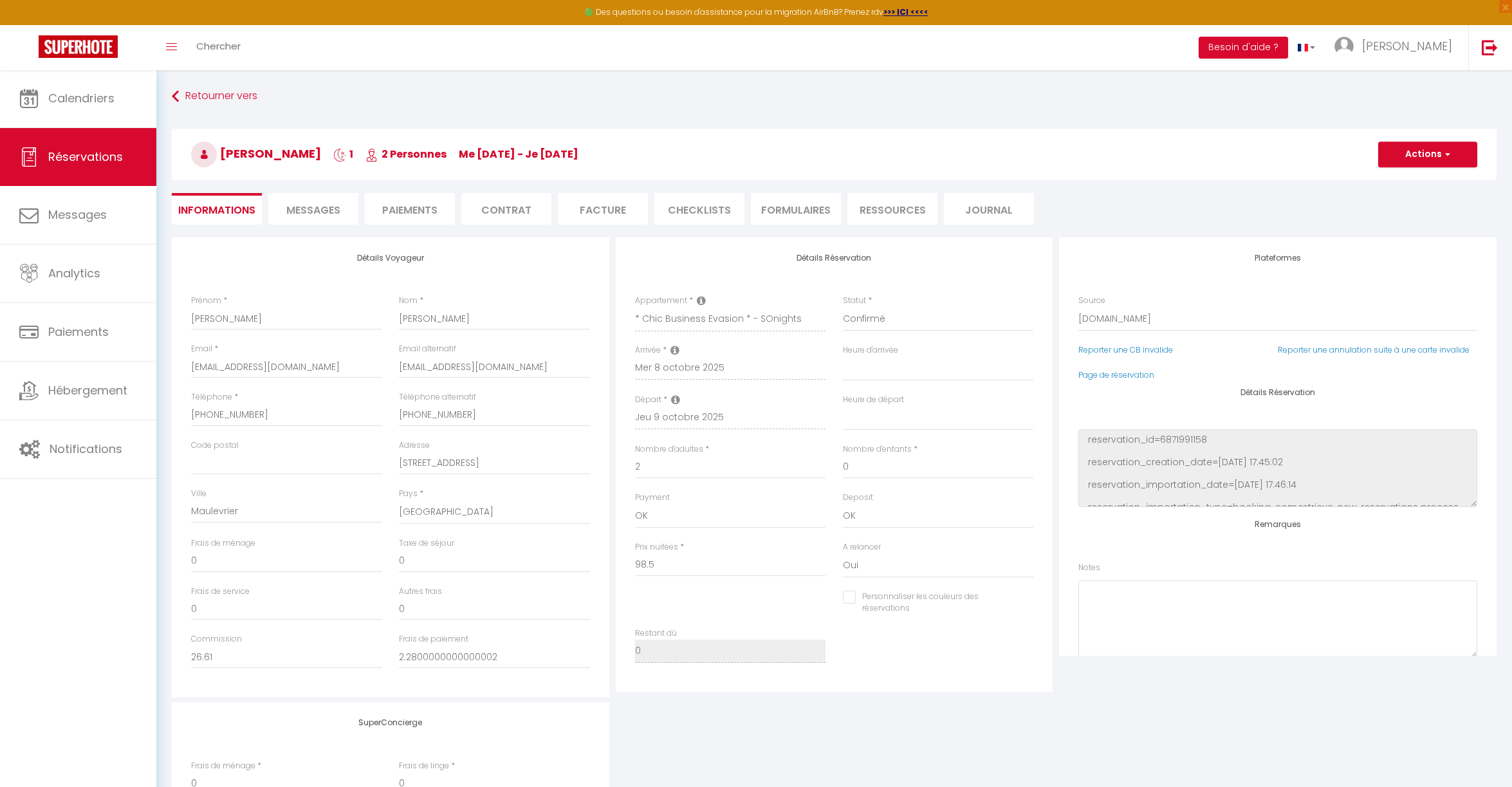
type input "58"
type input "6.16"
select select
checkbox input "false"
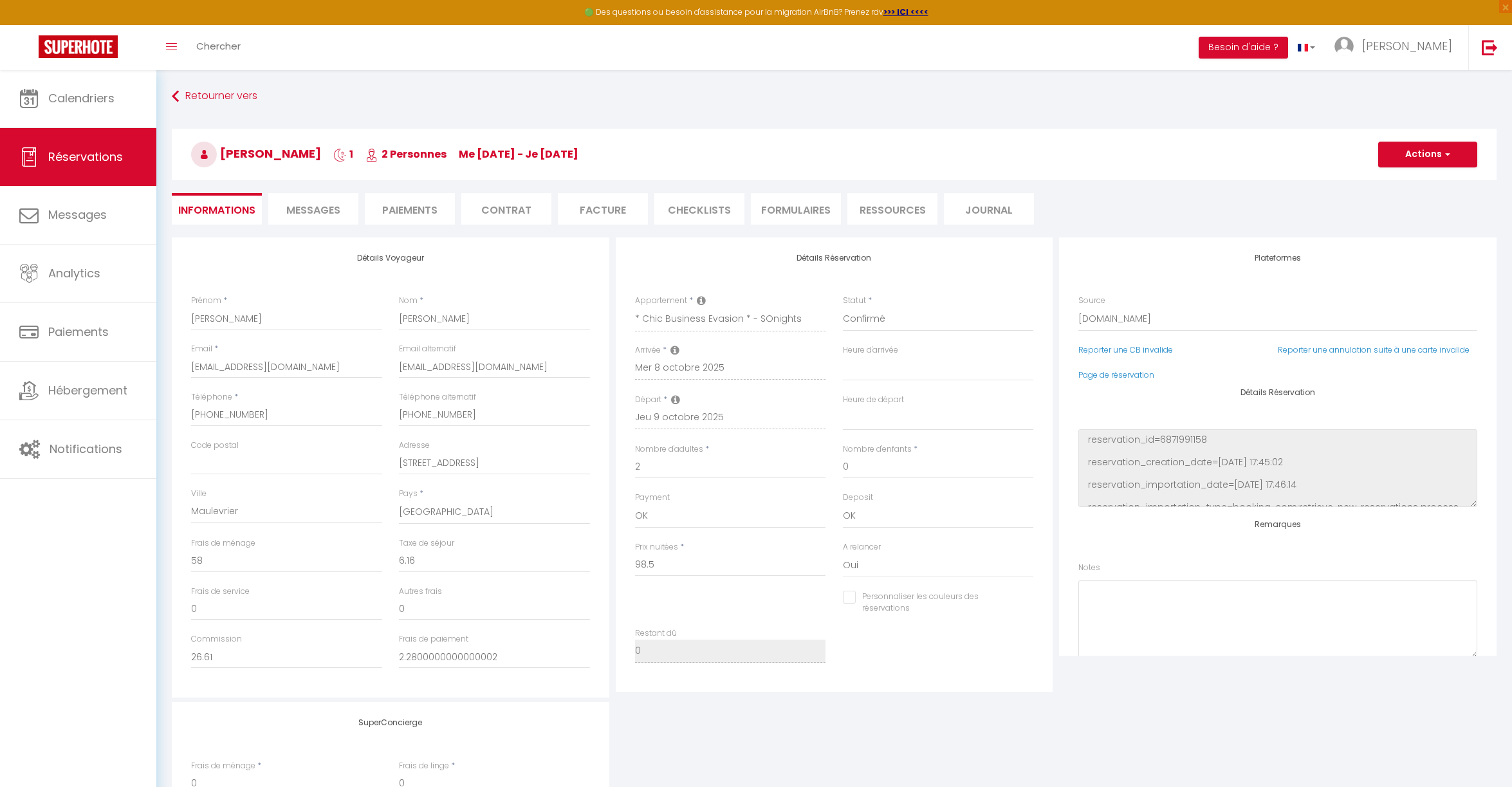
select select "19:00"
select select "08:00"
click at [322, 211] on span "Messages" at bounding box center [313, 210] width 54 height 15
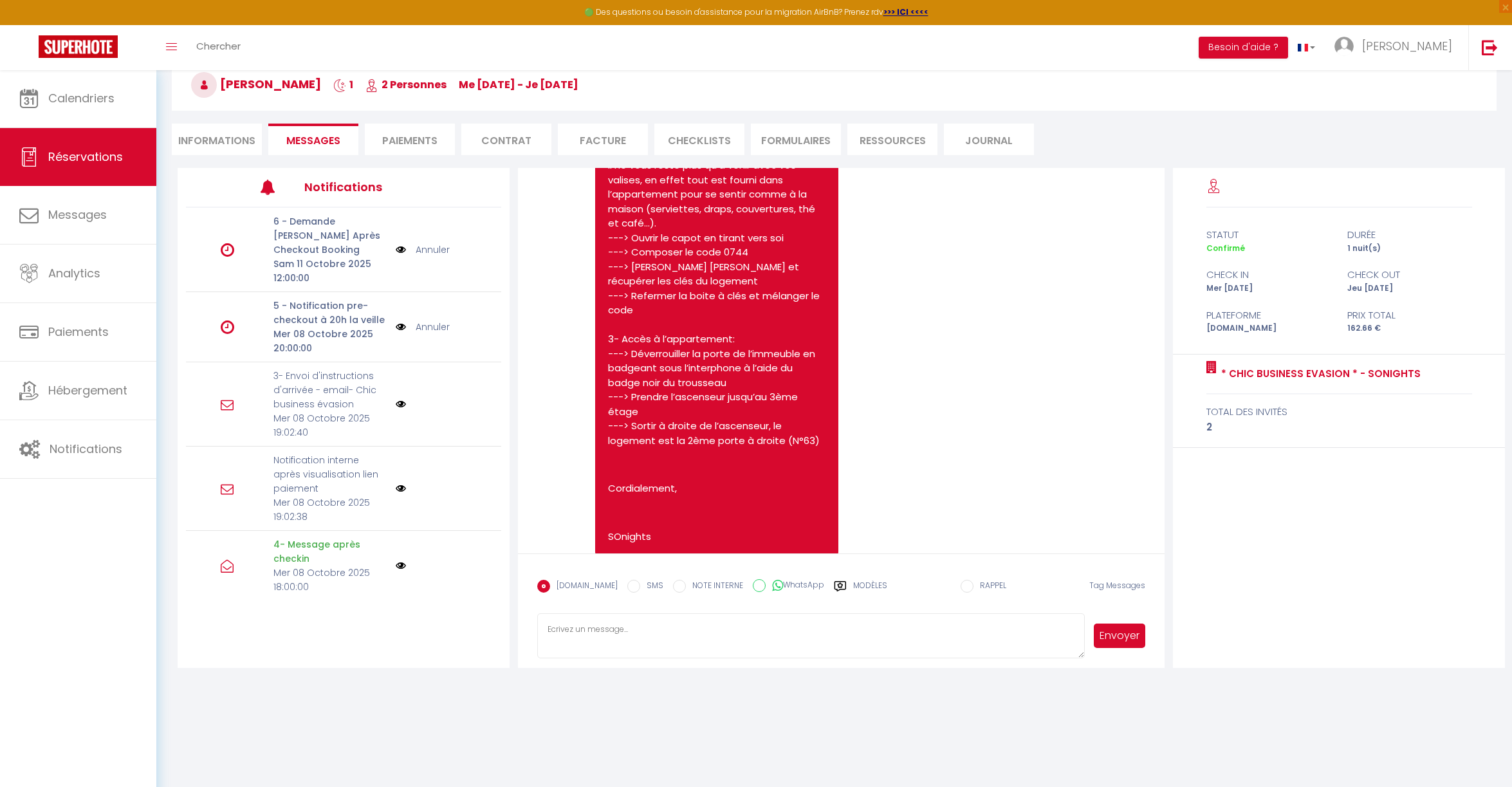
scroll to position [2897, 0]
